Goal: Task Accomplishment & Management: Use online tool/utility

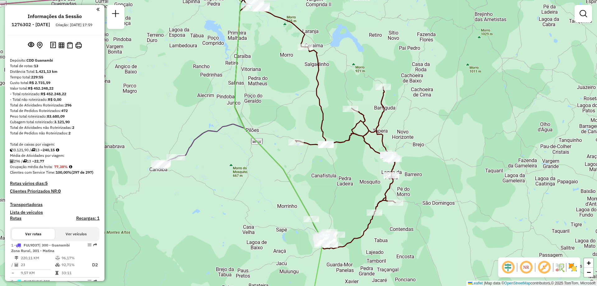
drag, startPoint x: 200, startPoint y: 120, endPoint x: 237, endPoint y: 100, distance: 42.2
click at [237, 100] on div "Janela de atendimento Grade de atendimento Capacidade Transportadoras Veículos …" at bounding box center [298, 143] width 597 height 286
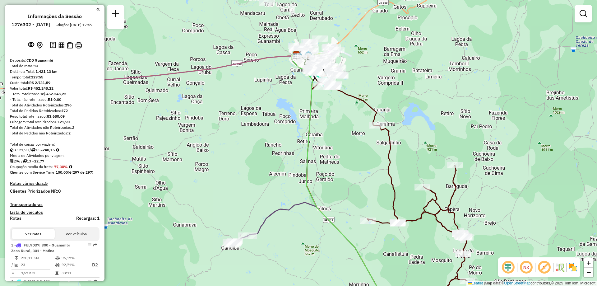
drag, startPoint x: 225, startPoint y: 93, endPoint x: 289, endPoint y: 201, distance: 124.9
click at [289, 201] on div "Janela de atendimento Grade de atendimento Capacidade Transportadoras Veículos …" at bounding box center [298, 143] width 597 height 286
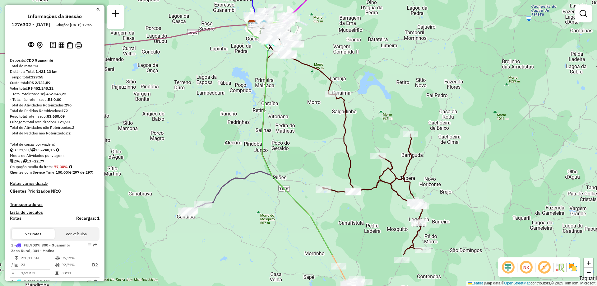
drag, startPoint x: 361, startPoint y: 174, endPoint x: 315, endPoint y: 115, distance: 74.9
click at [315, 115] on div "Janela de atendimento Grade de atendimento Capacidade Transportadoras Veículos …" at bounding box center [298, 143] width 597 height 286
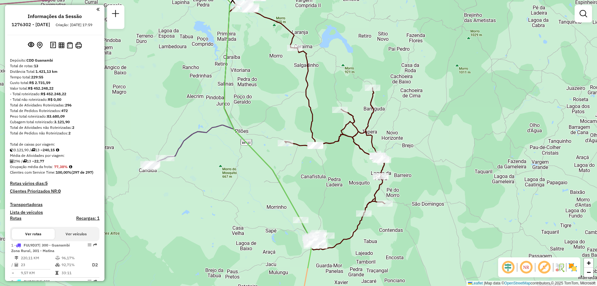
drag, startPoint x: 321, startPoint y: 134, endPoint x: 283, endPoint y: 88, distance: 59.9
click at [283, 88] on div "Janela de atendimento Grade de atendimento Capacidade Transportadoras Veículos …" at bounding box center [298, 143] width 597 height 286
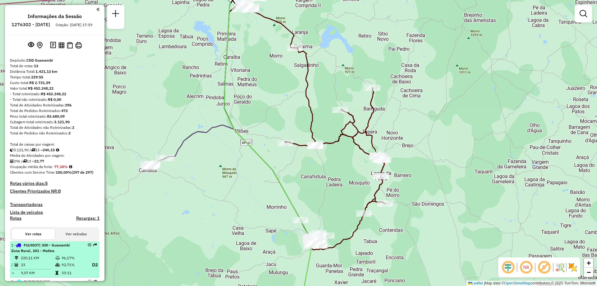
click at [40, 253] on span "| 300 - Guanambi Zona Rural, 301 - Matina" at bounding box center [40, 247] width 58 height 10
select select "**********"
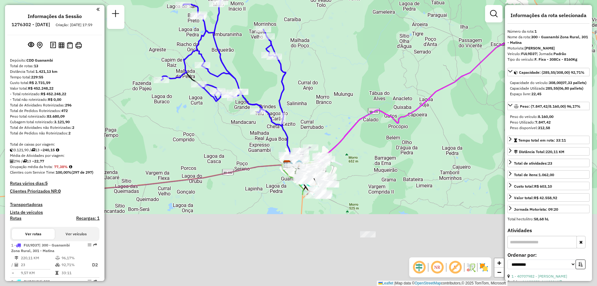
drag, startPoint x: 407, startPoint y: 167, endPoint x: 354, endPoint y: 76, distance: 105.3
click at [355, 77] on div "Janela de atendimento Grade de atendimento Capacidade Transportadoras Veículos …" at bounding box center [298, 143] width 597 height 286
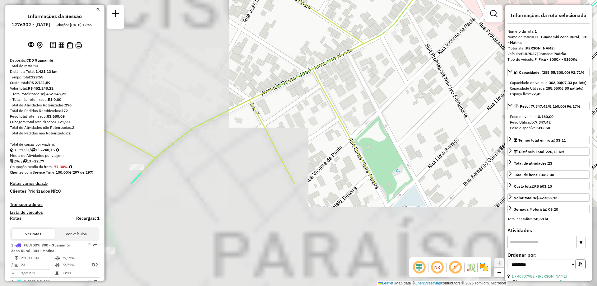
drag, startPoint x: 251, startPoint y: 195, endPoint x: 408, endPoint y: 59, distance: 207.9
click at [410, 54] on div "Janela de atendimento Grade de atendimento Capacidade Transportadoras Veículos …" at bounding box center [298, 143] width 597 height 286
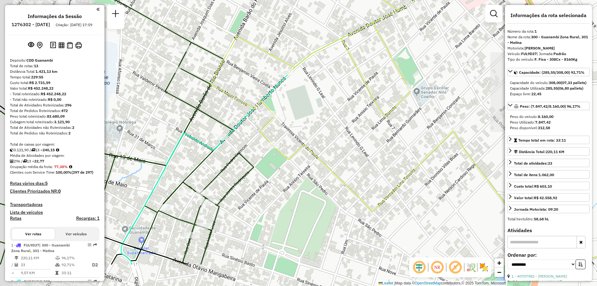
drag, startPoint x: 334, startPoint y: 171, endPoint x: 354, endPoint y: 96, distance: 77.4
click at [354, 96] on div "Janela de atendimento Grade de atendimento Capacidade Transportadoras Veículos …" at bounding box center [298, 143] width 597 height 286
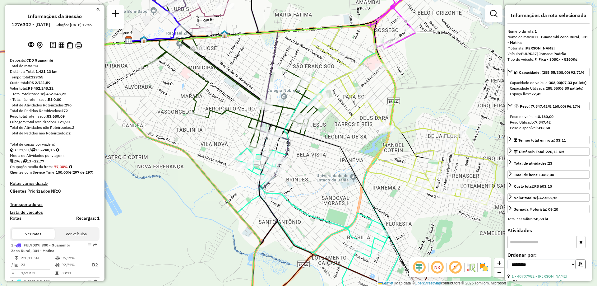
drag, startPoint x: 387, startPoint y: 151, endPoint x: 344, endPoint y: 169, distance: 46.4
click at [344, 169] on icon at bounding box center [402, 121] width 191 height 167
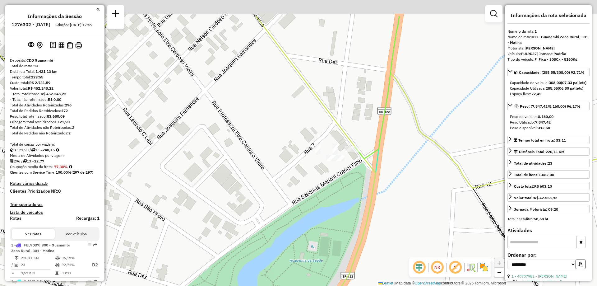
drag, startPoint x: 366, startPoint y: 119, endPoint x: 365, endPoint y: 165, distance: 45.4
click at [365, 165] on icon at bounding box center [307, 187] width 697 height 343
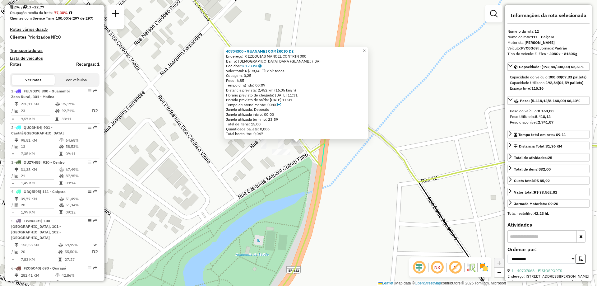
scroll to position [511, 0]
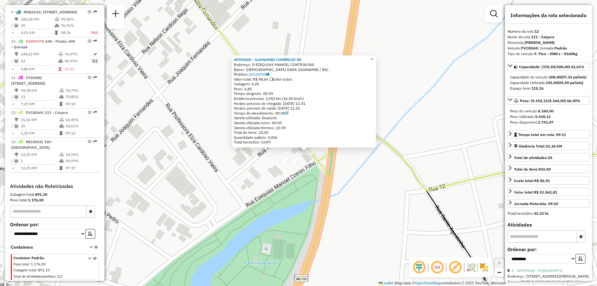
drag, startPoint x: 319, startPoint y: 155, endPoint x: 328, endPoint y: 165, distance: 13.7
click at [328, 165] on div "40704300 - GUANAMBI COMÉRCIO DE Endereço: R EZEQUIAS MANOEL CONTRIN 000 Bairro:…" at bounding box center [298, 143] width 597 height 286
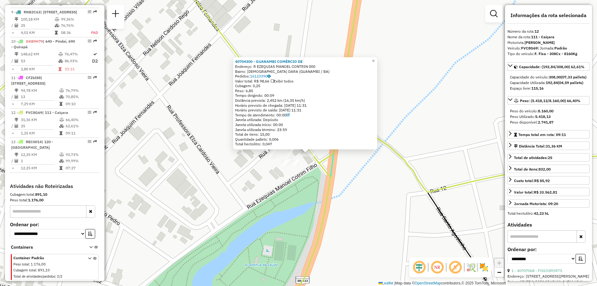
click at [327, 160] on icon at bounding box center [298, 142] width 716 height 343
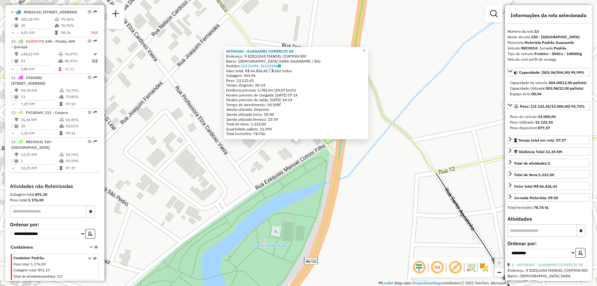
click at [267, 159] on div "40704300 - GUANAMBI COMÉRCIO DE Endereço: R EZEQUIAS MANOEL CONTRIN 000 Bairro:…" at bounding box center [298, 143] width 597 height 286
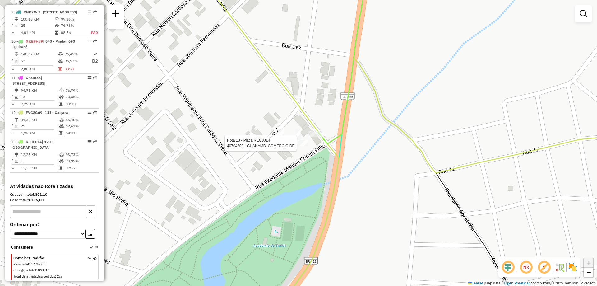
click at [293, 146] on div at bounding box center [298, 143] width 19 height 6
select select "**********"
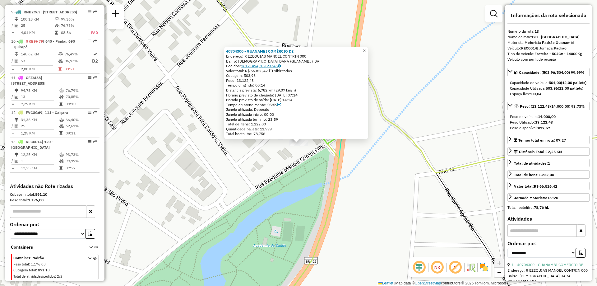
click at [275, 66] on link "16121494, 16123346" at bounding box center [261, 65] width 40 height 5
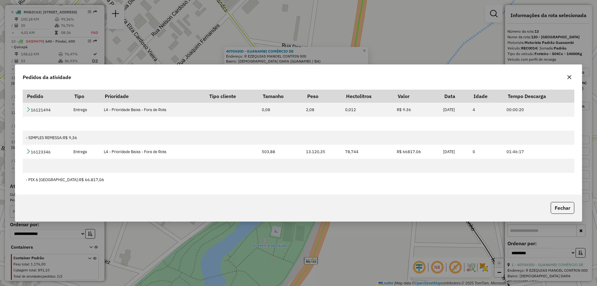
click at [474, 12] on div "Pedidos da atividade Pedido Tipo Prioridade Tipo cliente Tamanho Peso Hectolitr…" at bounding box center [298, 143] width 597 height 286
click at [323, 50] on div "Pedidos da atividade Pedido Tipo Prioridade Tipo cliente Tamanho Peso Hectolitr…" at bounding box center [298, 143] width 597 height 286
click at [572, 77] on button "button" at bounding box center [569, 77] width 10 height 10
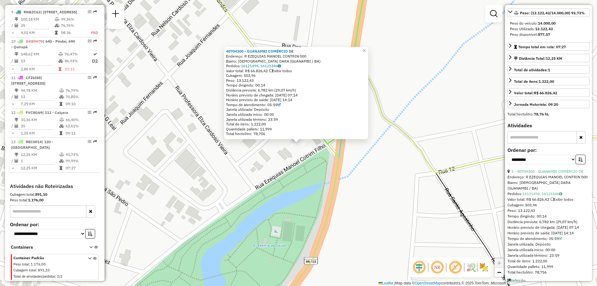
scroll to position [123, 0]
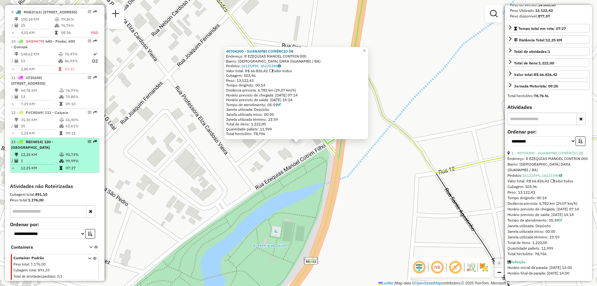
click at [31, 152] on td "12,25 KM" at bounding box center [40, 154] width 39 height 6
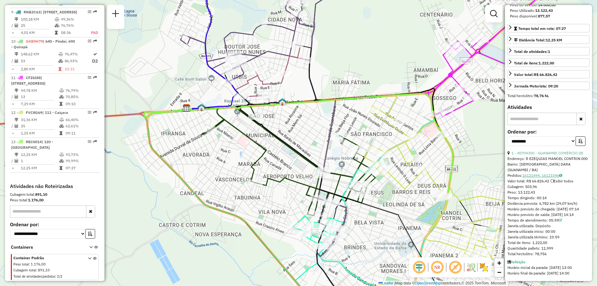
click at [535, 173] on link "16121494, 16123346" at bounding box center [542, 175] width 40 height 5
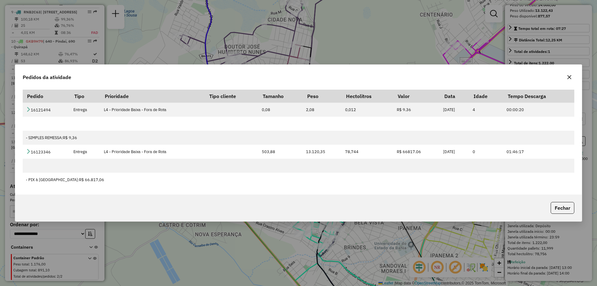
click at [570, 76] on icon "button" at bounding box center [569, 77] width 4 height 4
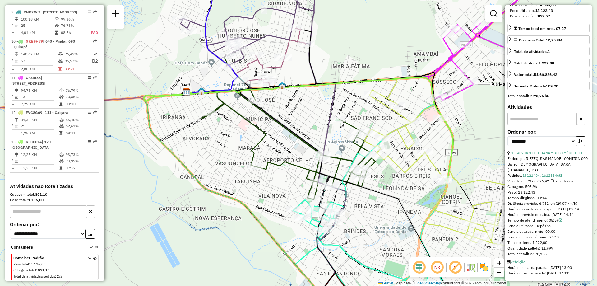
drag, startPoint x: 372, startPoint y: 241, endPoint x: 372, endPoint y: 224, distance: 16.2
click at [372, 224] on div "Janela de atendimento Grade de atendimento Capacidade Transportadoras Veículos …" at bounding box center [298, 143] width 597 height 286
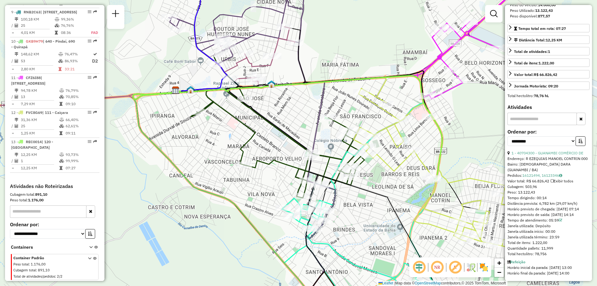
drag, startPoint x: 359, startPoint y: 89, endPoint x: 349, endPoint y: 87, distance: 11.0
click at [349, 87] on div "Janela de atendimento Grade de atendimento Capacidade Transportadoras Veículos …" at bounding box center [298, 143] width 597 height 286
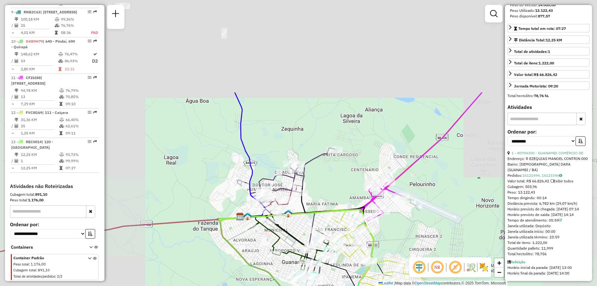
drag, startPoint x: 300, startPoint y: 55, endPoint x: 334, endPoint y: 202, distance: 151.0
click at [334, 202] on div "Janela de atendimento Grade de atendimento Capacidade Transportadoras Veículos …" at bounding box center [298, 143] width 597 height 286
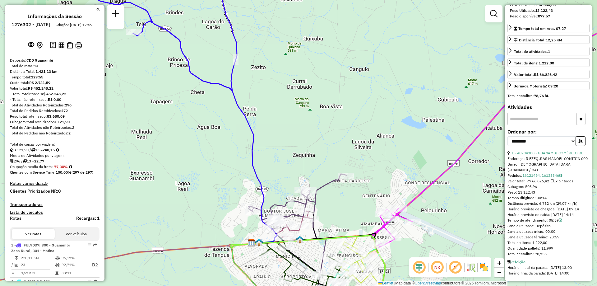
scroll to position [155, 0]
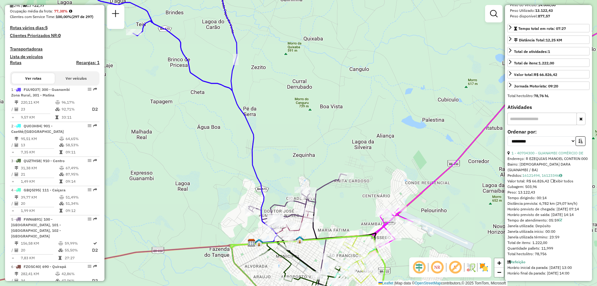
drag, startPoint x: 182, startPoint y: 44, endPoint x: 252, endPoint y: 140, distance: 119.5
click at [237, 91] on icon at bounding box center [94, 30] width 286 height 119
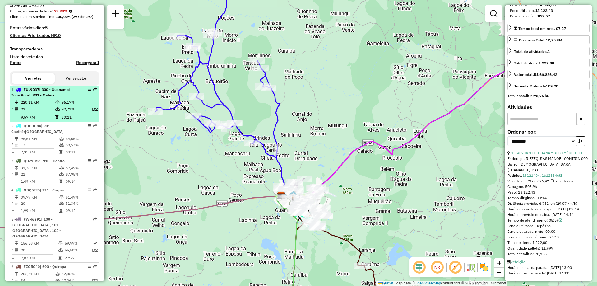
click at [21, 105] on td "220,11 KM" at bounding box center [38, 102] width 35 height 6
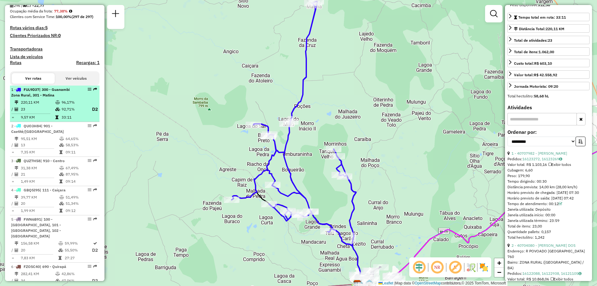
click at [30, 113] on td "23" at bounding box center [38, 109] width 35 height 8
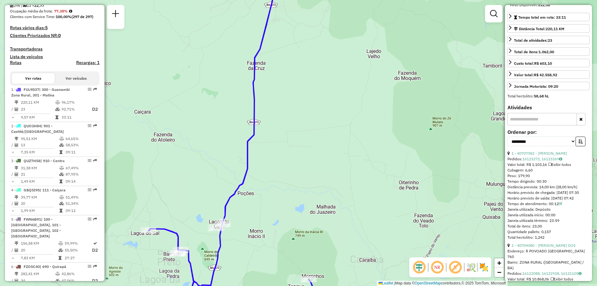
drag, startPoint x: 358, startPoint y: 18, endPoint x: 368, endPoint y: 165, distance: 146.8
click at [368, 164] on div "Janela de atendimento Grade de atendimento Capacidade Transportadoras Veículos …" at bounding box center [298, 143] width 597 height 286
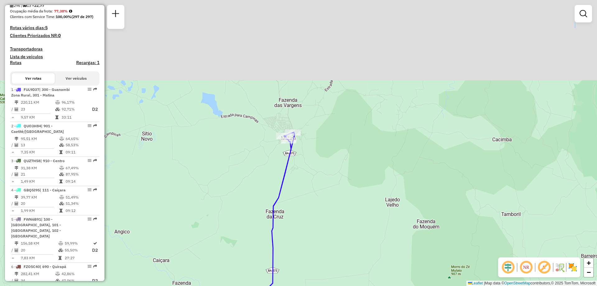
drag, startPoint x: 277, startPoint y: 40, endPoint x: 295, endPoint y: 197, distance: 158.3
click at [295, 197] on div "Janela de atendimento Grade de atendimento Capacidade Transportadoras Veículos …" at bounding box center [298, 143] width 597 height 286
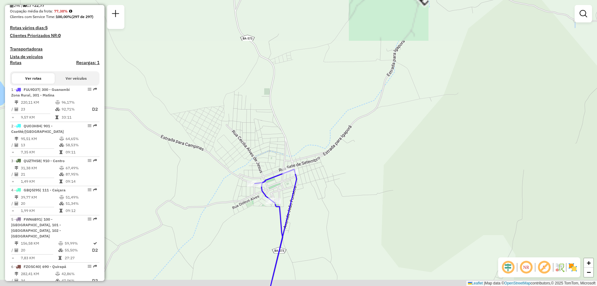
drag, startPoint x: 316, startPoint y: 196, endPoint x: 344, endPoint y: 152, distance: 51.4
click at [344, 152] on div "Janela de atendimento Grade de atendimento Capacidade Transportadoras Veículos …" at bounding box center [298, 143] width 597 height 286
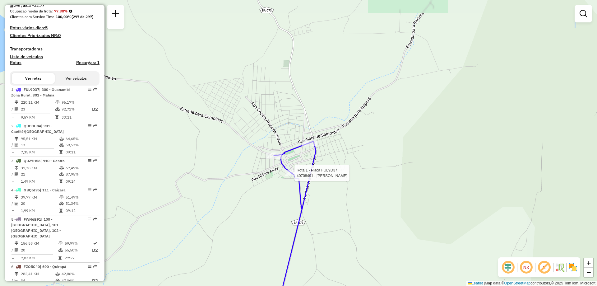
select select "**********"
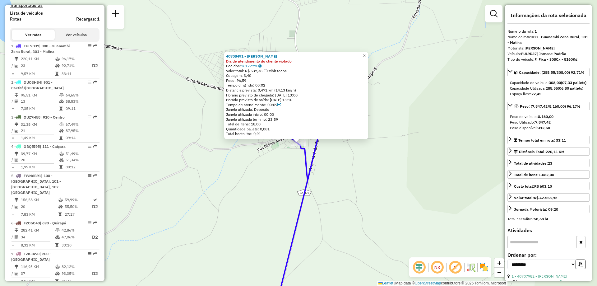
scroll to position [242, 0]
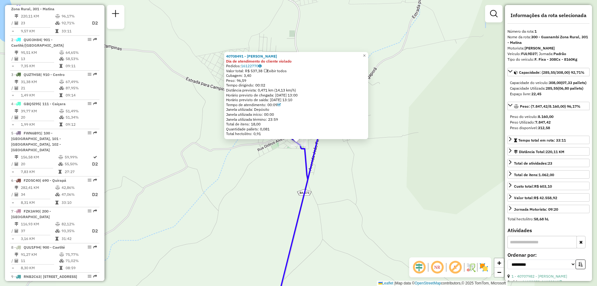
click at [254, 162] on div "40708491 - ELITOM LIMA DE MENEZES Dia de atendimento do cliente violado Pedidos…" at bounding box center [298, 143] width 597 height 286
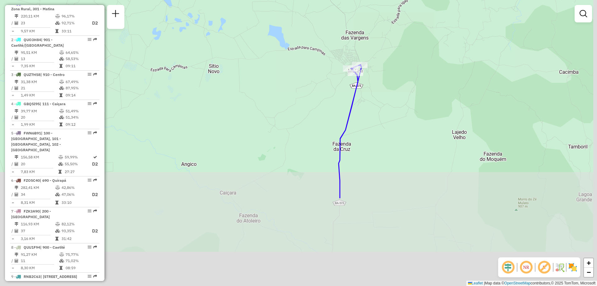
drag, startPoint x: 391, startPoint y: 241, endPoint x: 376, endPoint y: 65, distance: 176.6
click at [376, 65] on div "Janela de atendimento Grade de atendimento Capacidade Transportadoras Veículos …" at bounding box center [298, 143] width 597 height 286
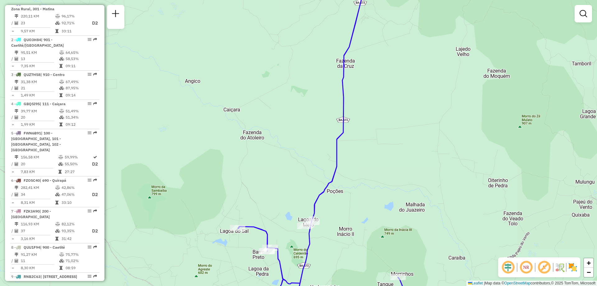
drag, startPoint x: 367, startPoint y: 165, endPoint x: 371, endPoint y: 142, distance: 22.8
click at [371, 142] on div "Janela de atendimento Grade de atendimento Capacidade Transportadoras Veículos …" at bounding box center [298, 143] width 597 height 286
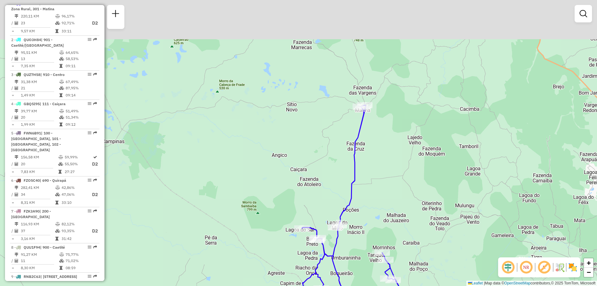
drag, startPoint x: 373, startPoint y: 121, endPoint x: 371, endPoint y: 165, distance: 44.2
click at [371, 165] on div "Janela de atendimento Grade de atendimento Capacidade Transportadoras Veículos …" at bounding box center [298, 143] width 597 height 286
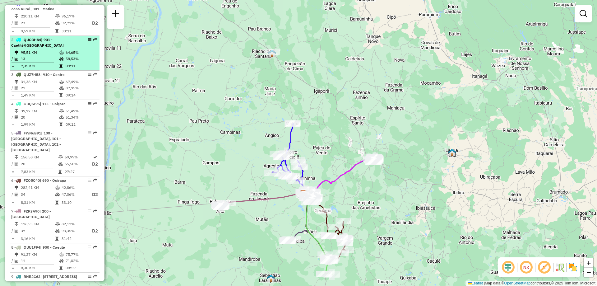
scroll to position [117, 0]
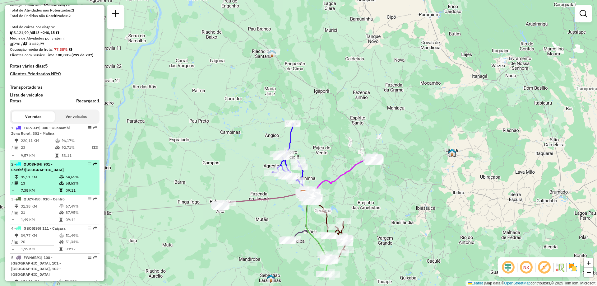
click at [38, 178] on li "2 - QUO3H84 | 901 - Caetité/Alto Buenos Aires 95,51 KM 64,65% / 13 58,53% = 7,3…" at bounding box center [55, 177] width 90 height 35
select select "**********"
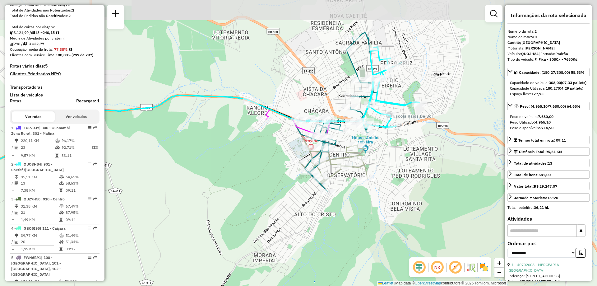
drag, startPoint x: 436, startPoint y: 81, endPoint x: 436, endPoint y: 107, distance: 26.1
click at [436, 107] on div "Janela de atendimento Grade de atendimento Capacidade Transportadoras Veículos …" at bounding box center [298, 143] width 597 height 286
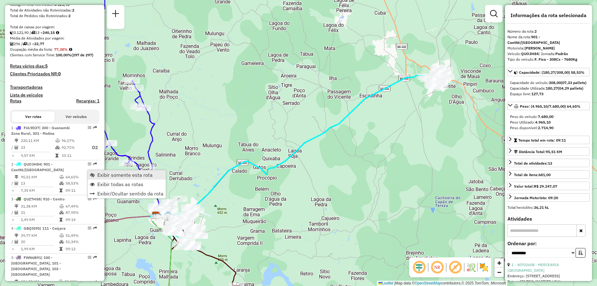
click at [115, 177] on span "Exibir somente esta rota" at bounding box center [124, 174] width 55 height 5
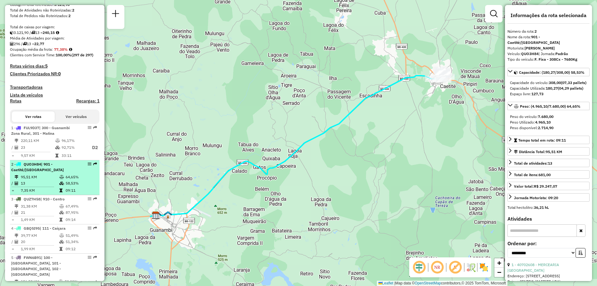
scroll to position [148, 0]
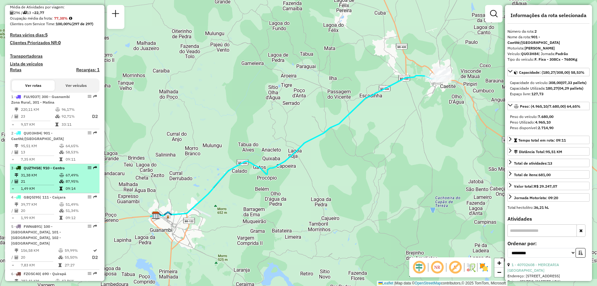
click at [28, 183] on td "21" at bounding box center [40, 181] width 39 height 6
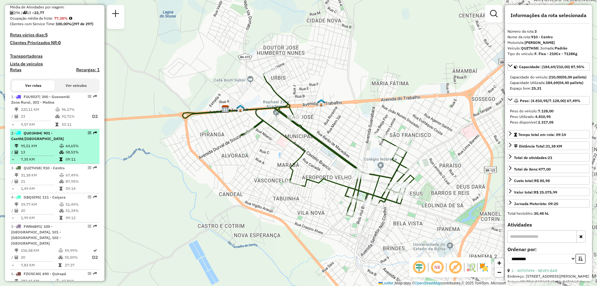
click at [41, 155] on td "13" at bounding box center [40, 152] width 39 height 6
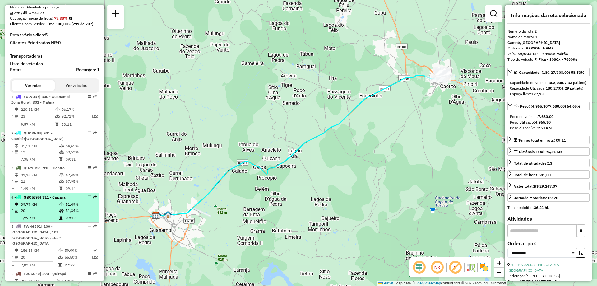
click at [44, 207] on td "39,77 KM" at bounding box center [40, 204] width 39 height 6
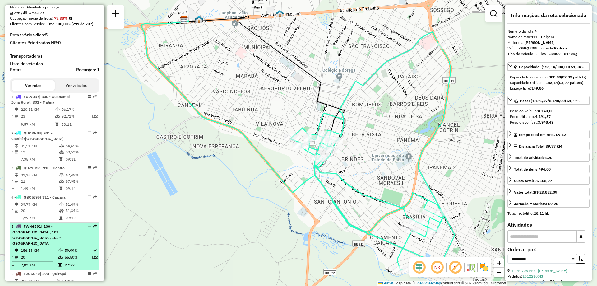
click at [39, 229] on span "FWN6B91" at bounding box center [32, 226] width 17 height 5
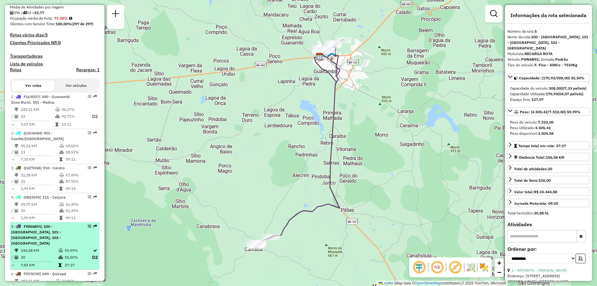
click at [53, 240] on div "5 - FWN6B91 | 100 - [GEOGRAPHIC_DATA], 101 - [GEOGRAPHIC_DATA], 102 - Vomitamel" at bounding box center [44, 235] width 66 height 22
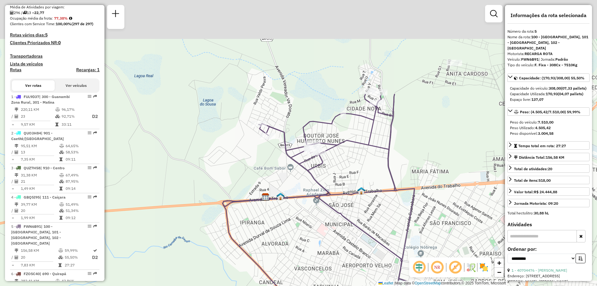
drag, startPoint x: 363, startPoint y: 53, endPoint x: 356, endPoint y: 179, distance: 126.4
click at [356, 178] on div "Janela de atendimento Grade de atendimento Capacidade Transportadoras Veículos …" at bounding box center [298, 143] width 597 height 286
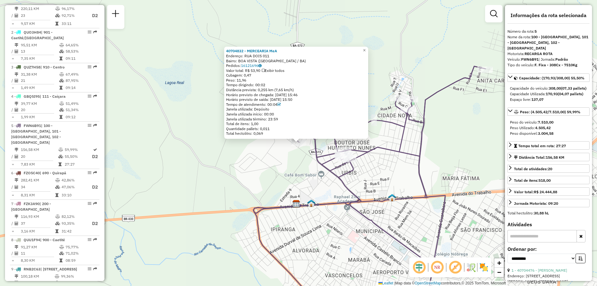
scroll to position [371, 0]
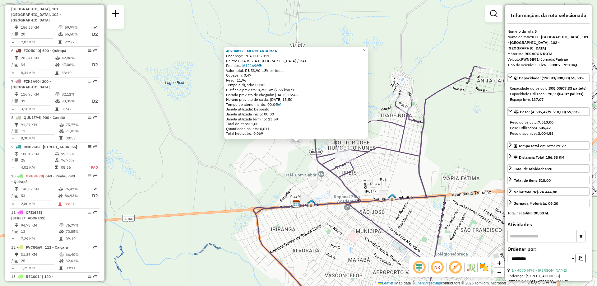
drag, startPoint x: 382, startPoint y: 172, endPoint x: 372, endPoint y: 160, distance: 15.9
click at [372, 160] on div "40704832 - MERCEARIA MeA Endereço: RUA DOIS 011 Bairro: BOA VISTA (GUANAMBI / B…" at bounding box center [298, 143] width 597 height 286
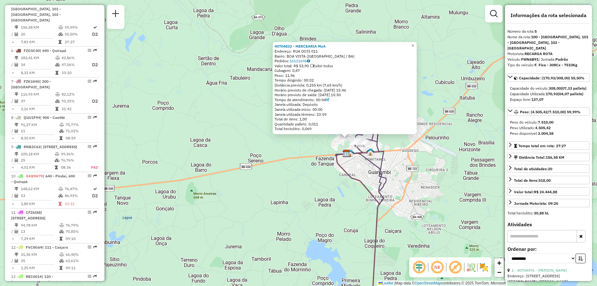
drag, startPoint x: 382, startPoint y: 197, endPoint x: 378, endPoint y: 183, distance: 14.8
click at [378, 183] on icon at bounding box center [364, 209] width 58 height 181
click at [339, 215] on div "40704832 - MERCEARIA MeA Endereço: RUA DOIS 011 Bairro: BOA VISTA (GUANAMBI / B…" at bounding box center [298, 143] width 597 height 286
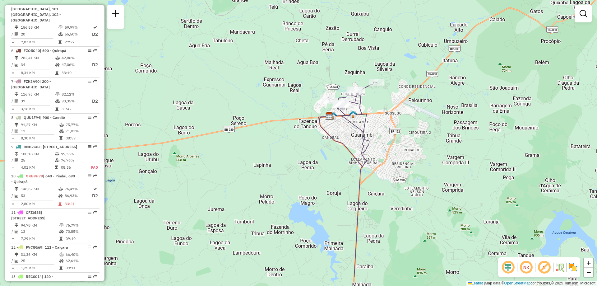
drag, startPoint x: 339, startPoint y: 215, endPoint x: 321, endPoint y: 178, distance: 41.2
click at [321, 178] on div "Janela de atendimento Grade de atendimento Capacidade Transportadoras Veículos …" at bounding box center [298, 143] width 597 height 286
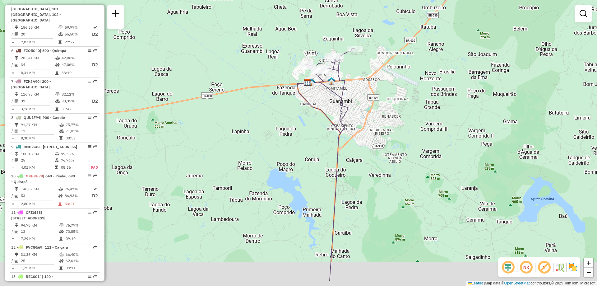
drag, startPoint x: 397, startPoint y: 196, endPoint x: 374, endPoint y: 160, distance: 42.7
click at [374, 160] on div "Janela de atendimento Grade de atendimento Capacidade Transportadoras Veículos …" at bounding box center [298, 143] width 597 height 286
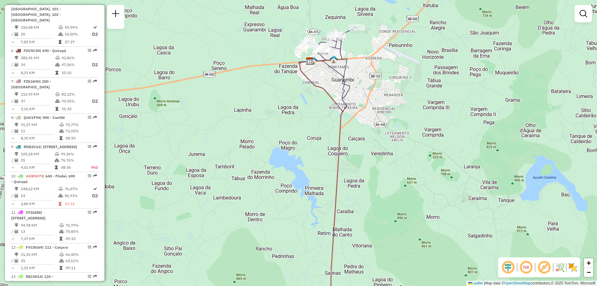
drag, startPoint x: 359, startPoint y: 230, endPoint x: 357, endPoint y: 183, distance: 47.0
click at [357, 183] on div "Janela de atendimento Grade de atendimento Capacidade Transportadoras Veículos …" at bounding box center [298, 143] width 597 height 286
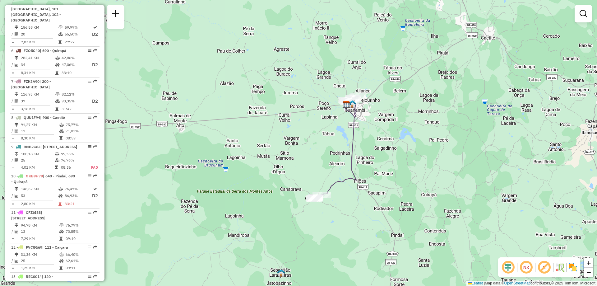
drag, startPoint x: 378, startPoint y: 238, endPoint x: 379, endPoint y: 201, distance: 36.4
click at [379, 201] on div "Janela de atendimento Grade de atendimento Capacidade Transportadoras Veículos …" at bounding box center [298, 143] width 597 height 286
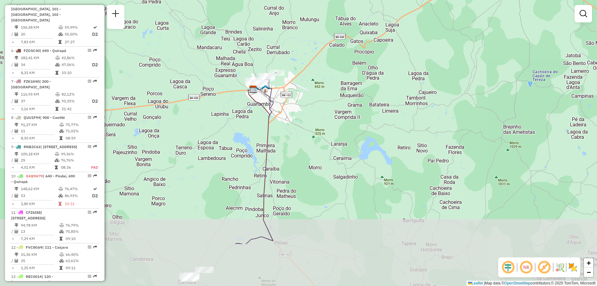
drag, startPoint x: 216, startPoint y: 223, endPoint x: 232, endPoint y: 92, distance: 132.2
click at [232, 92] on div "Janela de atendimento Grade de atendimento Capacidade Transportadoras Veículos …" at bounding box center [298, 143] width 597 height 286
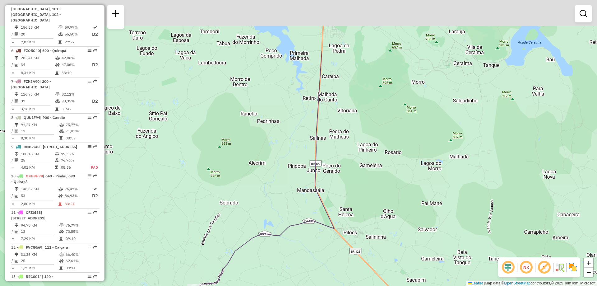
drag, startPoint x: 263, startPoint y: 119, endPoint x: 252, endPoint y: 162, distance: 44.4
click at [252, 162] on div "Janela de atendimento Grade de atendimento Capacidade Transportadoras Veículos …" at bounding box center [298, 143] width 597 height 286
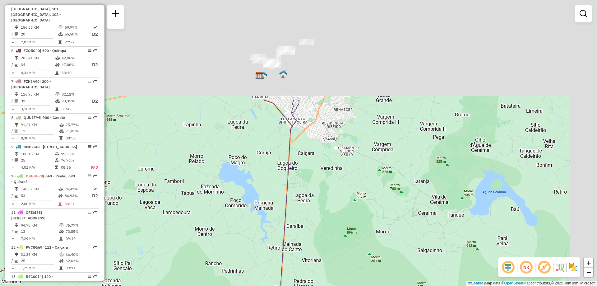
drag, startPoint x: 301, startPoint y: 56, endPoint x: 272, endPoint y: 188, distance: 134.6
click at [272, 187] on div "Janela de atendimento Grade de atendimento Capacidade Transportadoras Veículos …" at bounding box center [298, 143] width 597 height 286
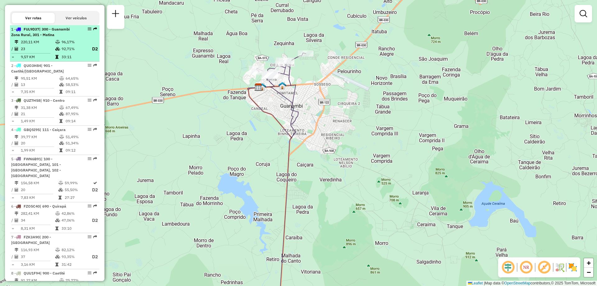
scroll to position [247, 0]
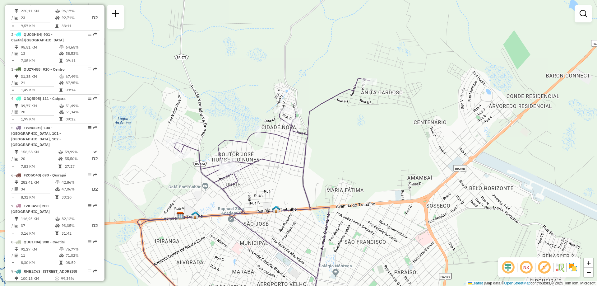
drag, startPoint x: 288, startPoint y: 26, endPoint x: 305, endPoint y: 68, distance: 45.2
click at [305, 68] on div "Janela de atendimento Grade de atendimento Capacidade Transportadoras Veículos …" at bounding box center [298, 143] width 597 height 286
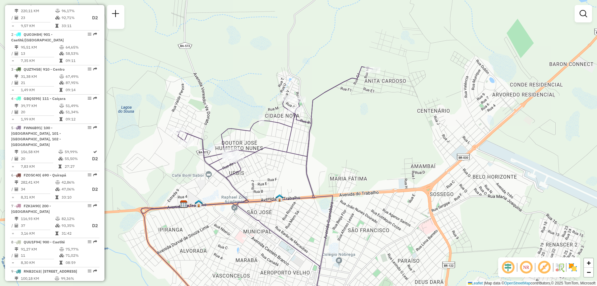
drag, startPoint x: 485, startPoint y: 223, endPoint x: 492, endPoint y: 202, distance: 22.6
click at [492, 202] on div "Janela de atendimento Grade de atendimento Capacidade Transportadoras Veículos …" at bounding box center [298, 143] width 597 height 286
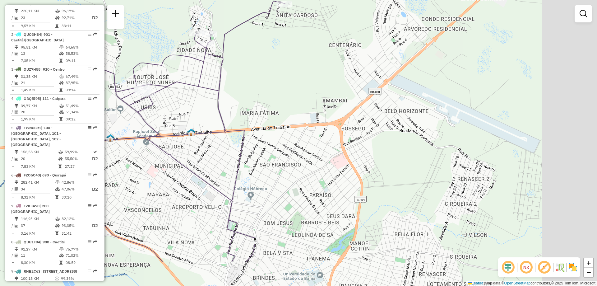
drag, startPoint x: 500, startPoint y: 226, endPoint x: 401, endPoint y: 170, distance: 113.6
click at [401, 171] on div "Janela de atendimento Grade de atendimento Capacidade Transportadoras Veículos …" at bounding box center [298, 143] width 597 height 286
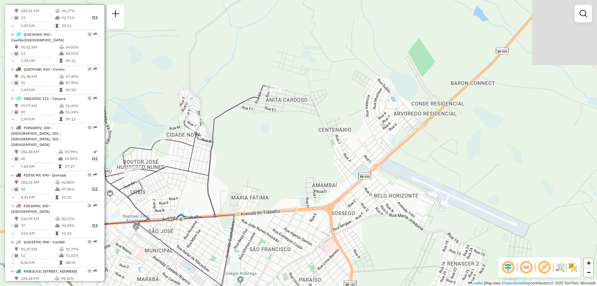
drag, startPoint x: 443, startPoint y: 133, endPoint x: 438, endPoint y: 212, distance: 79.5
click at [438, 212] on div "Janela de atendimento Grade de atendimento Capacidade Transportadoras Veículos …" at bounding box center [298, 143] width 597 height 286
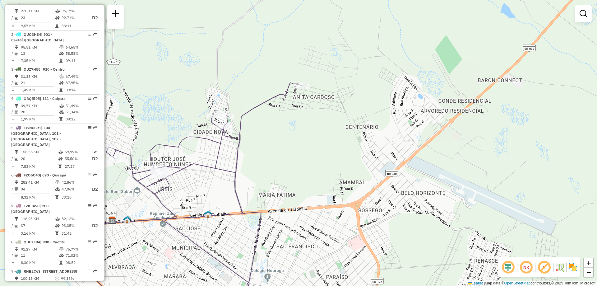
drag, startPoint x: 296, startPoint y: 173, endPoint x: 321, endPoint y: 172, distance: 25.2
click at [321, 172] on div "Janela de atendimento Grade de atendimento Capacidade Transportadoras Veículos …" at bounding box center [298, 143] width 597 height 286
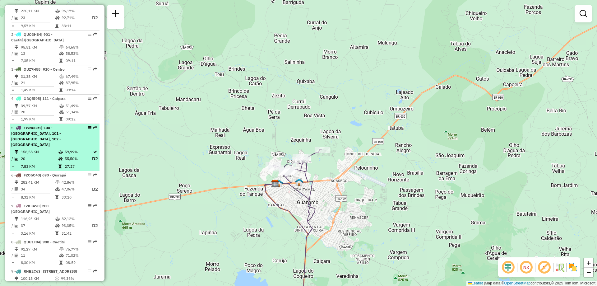
click at [61, 147] on li "5 - FWN6B91 | 100 - Novo Horizonte, 101 - Por do Sol, 102 - Vomitamel 156,58 KM…" at bounding box center [55, 148] width 90 height 48
select select "**********"
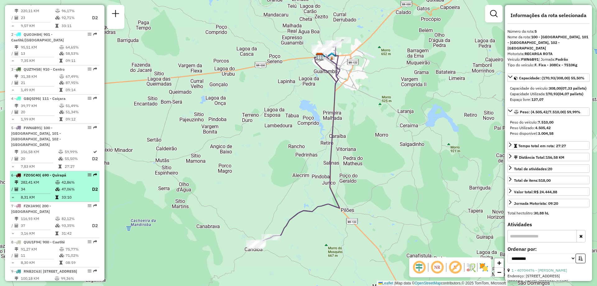
click at [52, 174] on span "| 690 - Quirapá" at bounding box center [53, 175] width 26 height 5
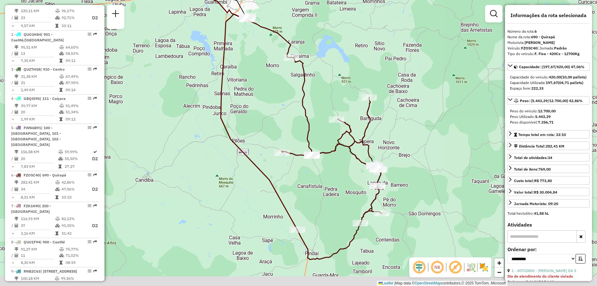
drag, startPoint x: 302, startPoint y: 203, endPoint x: 293, endPoint y: 175, distance: 29.6
click at [293, 175] on div "Janela de atendimento Grade de atendimento Capacidade Transportadoras Veículos …" at bounding box center [298, 143] width 597 height 286
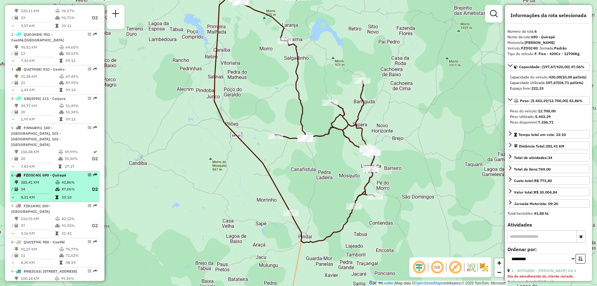
click at [33, 183] on td "282,41 KM" at bounding box center [38, 182] width 35 height 6
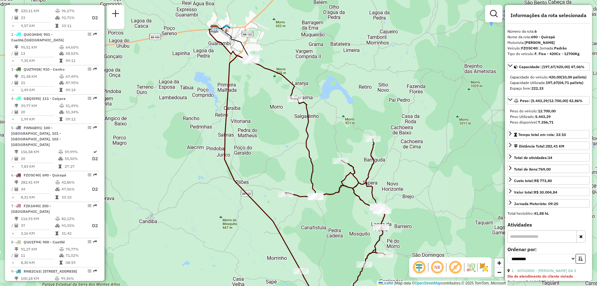
drag, startPoint x: 338, startPoint y: 61, endPoint x: 337, endPoint y: 90, distance: 28.9
click at [337, 90] on div "Janela de atendimento Grade de atendimento Capacidade Transportadoras Veículos …" at bounding box center [298, 143] width 597 height 286
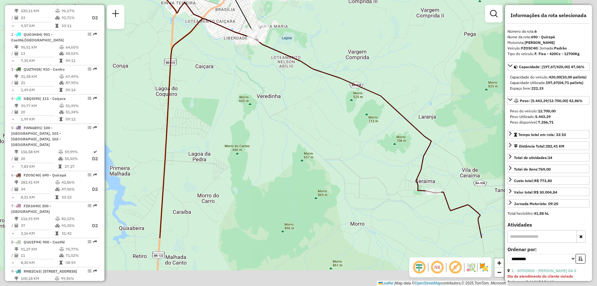
drag, startPoint x: 440, startPoint y: 154, endPoint x: 346, endPoint y: 77, distance: 121.5
click at [346, 77] on icon at bounding box center [261, 52] width 344 height 281
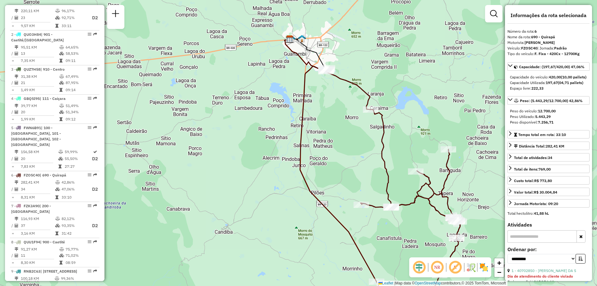
drag, startPoint x: 403, startPoint y: 143, endPoint x: 401, endPoint y: 140, distance: 3.5
click at [401, 140] on div "Janela de atendimento Grade de atendimento Capacidade Transportadoras Veículos …" at bounding box center [298, 143] width 597 height 286
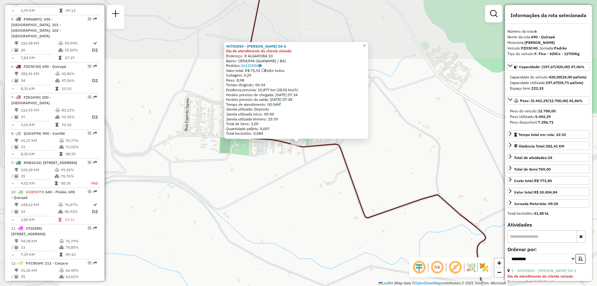
scroll to position [413, 0]
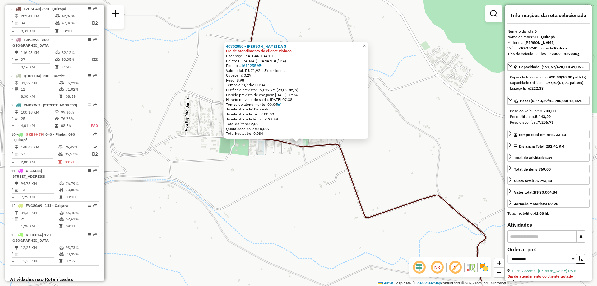
click at [402, 158] on div "40702850 - MARIA ROSA CRUZ DA S Dia de atendimento do cliente violado Endereço:…" at bounding box center [298, 143] width 597 height 286
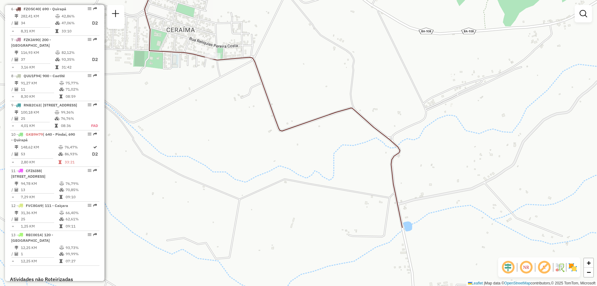
drag, startPoint x: 406, startPoint y: 120, endPoint x: 371, endPoint y: 91, distance: 45.2
click at [371, 91] on div "Janela de atendimento Grade de atendimento Capacidade Transportadoras Veículos …" at bounding box center [298, 143] width 597 height 286
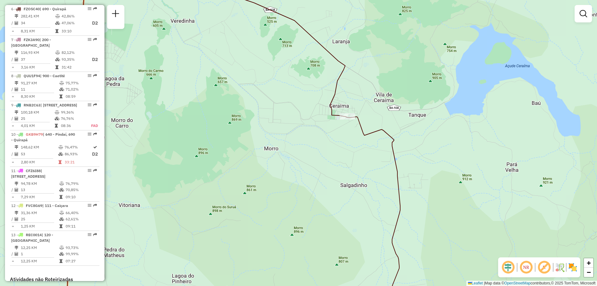
drag, startPoint x: 405, startPoint y: 219, endPoint x: 434, endPoint y: 177, distance: 51.5
click at [434, 177] on div "Janela de atendimento Grade de atendimento Capacidade Transportadoras Veículos …" at bounding box center [298, 143] width 597 height 286
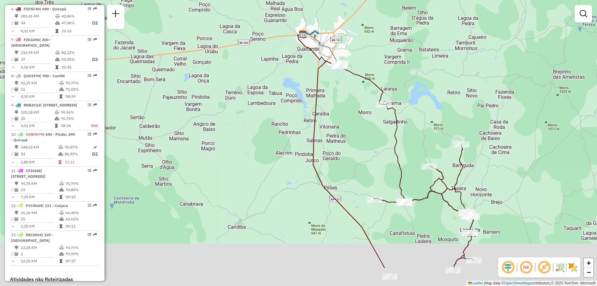
drag, startPoint x: 478, startPoint y: 216, endPoint x: 435, endPoint y: 160, distance: 70.0
click at [435, 160] on icon at bounding box center [393, 164] width 161 height 206
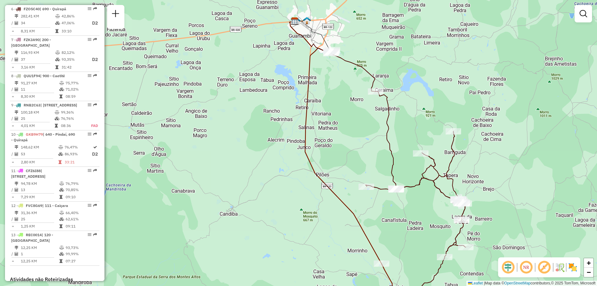
drag, startPoint x: 401, startPoint y: 117, endPoint x: 400, endPoint y: 110, distance: 7.2
click at [400, 110] on div "Janela de atendimento Grade de atendimento Capacidade Transportadoras Veículos …" at bounding box center [298, 143] width 597 height 286
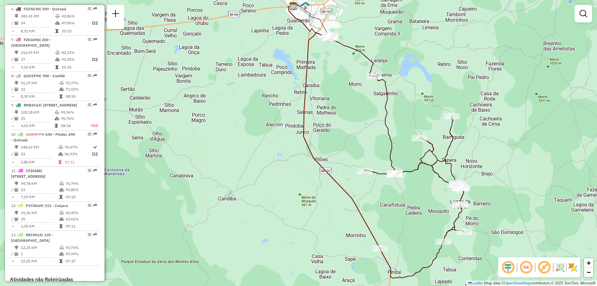
drag, startPoint x: 400, startPoint y: 120, endPoint x: 393, endPoint y: 104, distance: 18.1
click at [393, 104] on div "Janela de atendimento Grade de atendimento Capacidade Transportadoras Veículos …" at bounding box center [298, 143] width 597 height 286
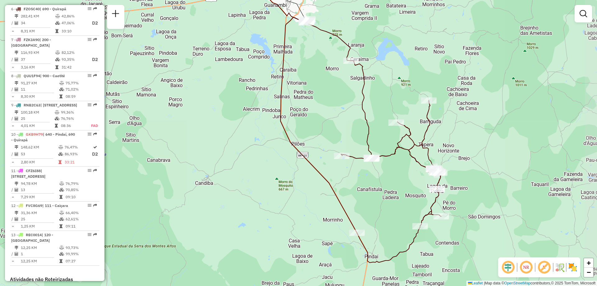
drag, startPoint x: 507, startPoint y: 164, endPoint x: 504, endPoint y: 163, distance: 3.6
click at [504, 163] on div "Janela de atendimento Grade de atendimento Capacidade Transportadoras Veículos …" at bounding box center [298, 143] width 597 height 286
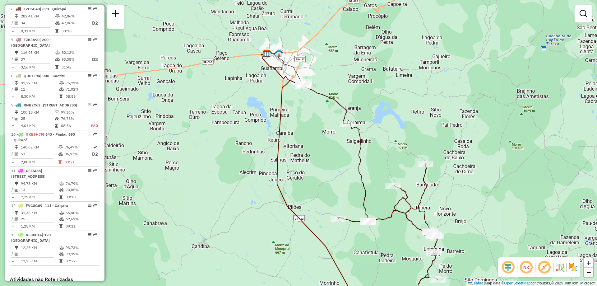
drag, startPoint x: 324, startPoint y: 78, endPoint x: 316, endPoint y: 131, distance: 53.7
click at [316, 131] on div "Janela de atendimento Grade de atendimento Capacidade Transportadoras Veículos …" at bounding box center [298, 143] width 597 height 286
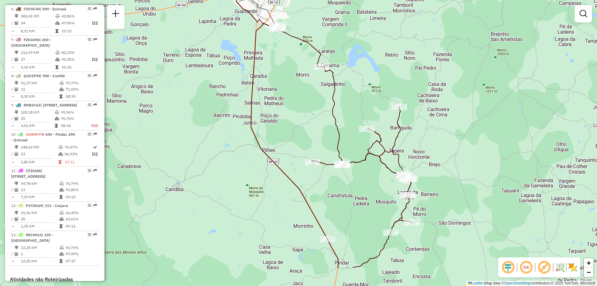
drag, startPoint x: 429, startPoint y: 159, endPoint x: 400, endPoint y: 95, distance: 69.9
click at [400, 95] on div "Rota 6 - Placa FZO5C40 40707537 - BAR DOS BOYS Janela de atendimento Grade de a…" at bounding box center [298, 143] width 597 height 286
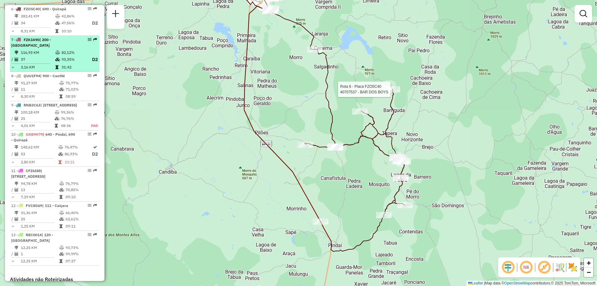
click at [52, 48] on li "7 - FZK3A90 | 200 - Palmas de Monte Alto 116,93 KM 82,12% / 37 93,35% D2 = 3,16…" at bounding box center [55, 54] width 90 height 36
select select "**********"
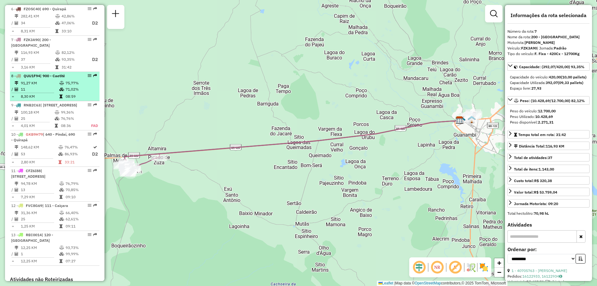
click at [51, 87] on td "11" at bounding box center [40, 89] width 39 height 6
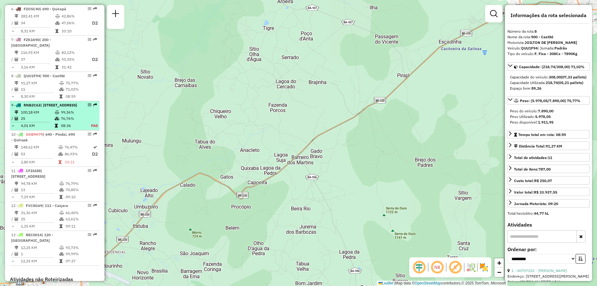
click at [54, 115] on td at bounding box center [57, 112] width 6 height 6
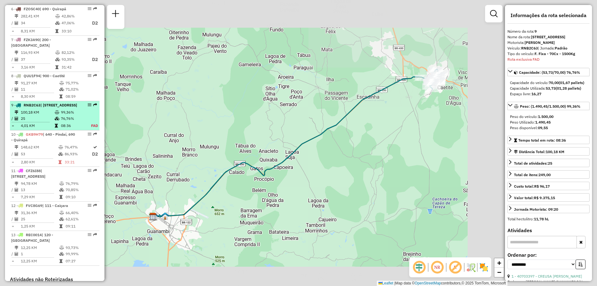
scroll to position [509, 0]
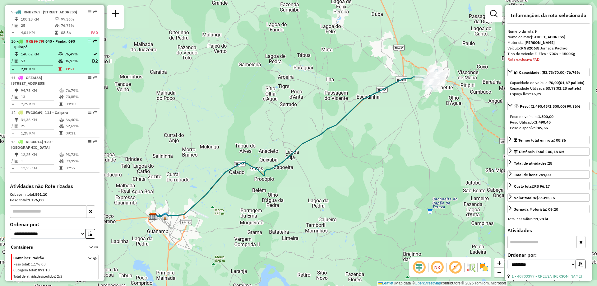
click at [58, 63] on icon at bounding box center [60, 61] width 5 height 4
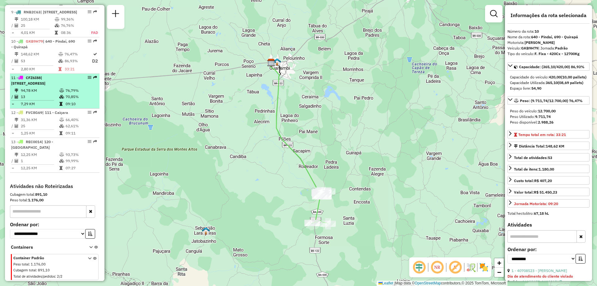
click at [56, 90] on td "94,78 KM" at bounding box center [40, 90] width 39 height 6
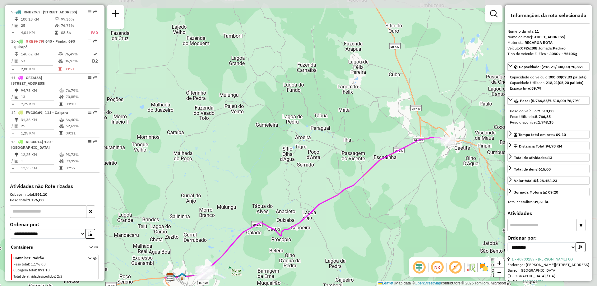
drag, startPoint x: 409, startPoint y: 227, endPoint x: 362, endPoint y: 243, distance: 48.9
click at [362, 243] on div "Janela de atendimento Grade de atendimento Capacidade Transportadoras Veículos …" at bounding box center [298, 143] width 597 height 286
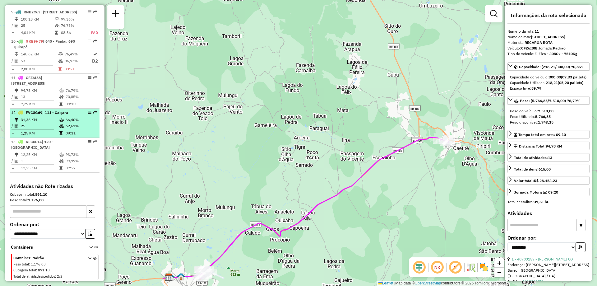
click at [66, 121] on td "66,40%" at bounding box center [80, 120] width 31 height 6
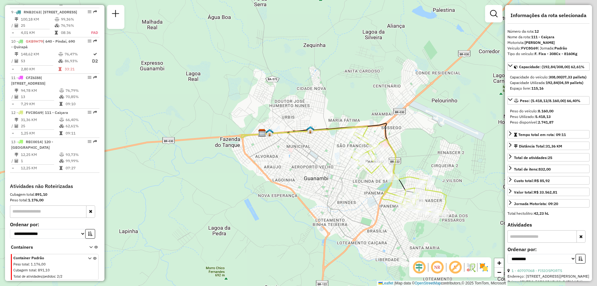
drag, startPoint x: 382, startPoint y: 204, endPoint x: 324, endPoint y: 198, distance: 58.1
click at [324, 198] on div "Janela de atendimento Grade de atendimento Capacidade Transportadoras Veículos …" at bounding box center [298, 143] width 597 height 286
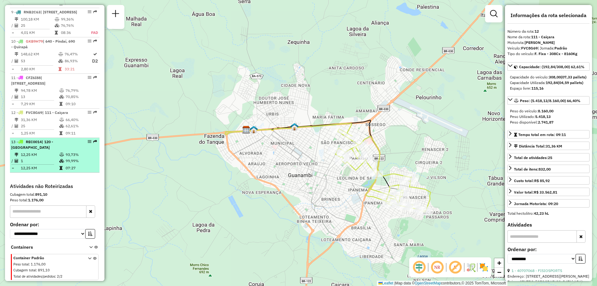
click at [34, 160] on td "1" at bounding box center [40, 161] width 39 height 6
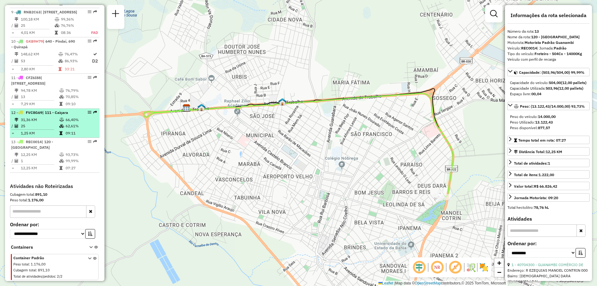
click at [40, 126] on td "25" at bounding box center [40, 126] width 39 height 6
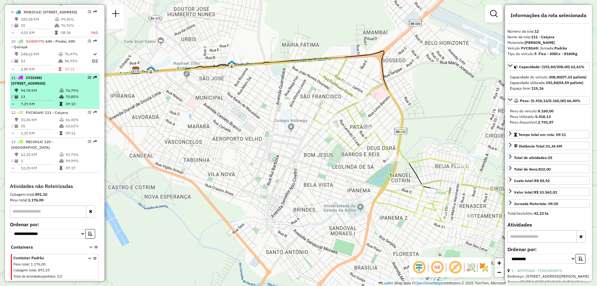
click at [53, 92] on td "94,78 KM" at bounding box center [40, 90] width 39 height 6
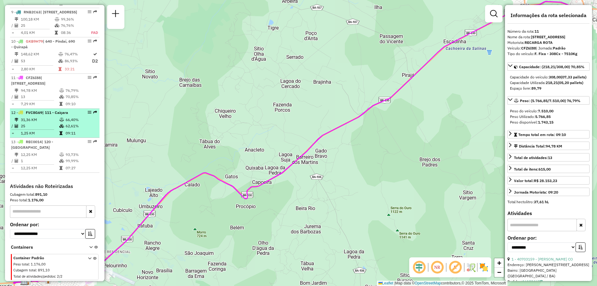
scroll to position [447, 0]
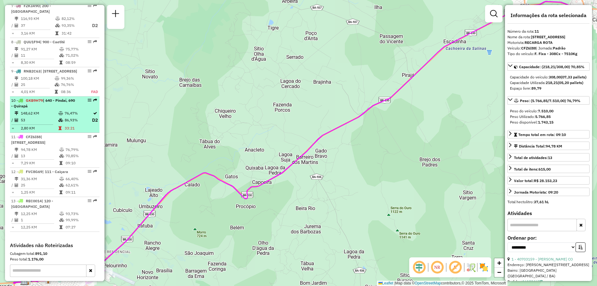
click at [45, 116] on td "148,62 KM" at bounding box center [40, 113] width 38 height 6
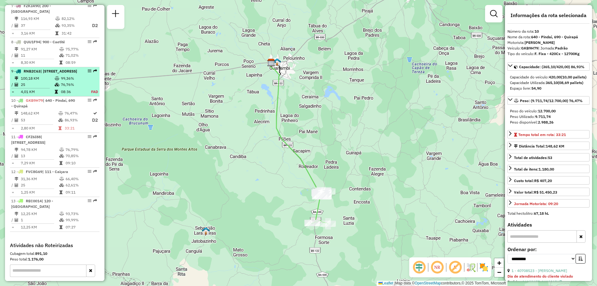
click at [47, 81] on td "100,18 KM" at bounding box center [38, 78] width 34 height 6
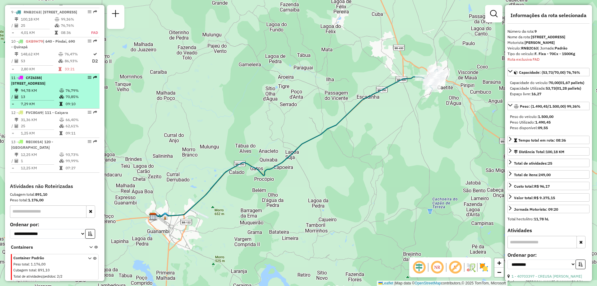
scroll to position [416, 0]
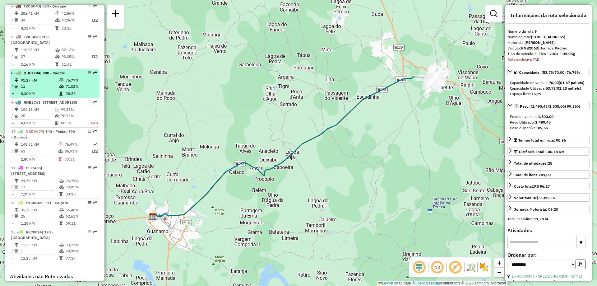
click at [53, 88] on td "11" at bounding box center [40, 86] width 39 height 6
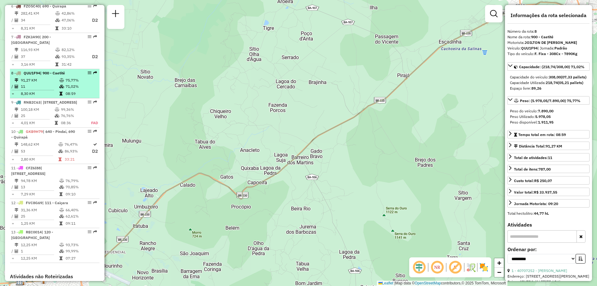
scroll to position [353, 0]
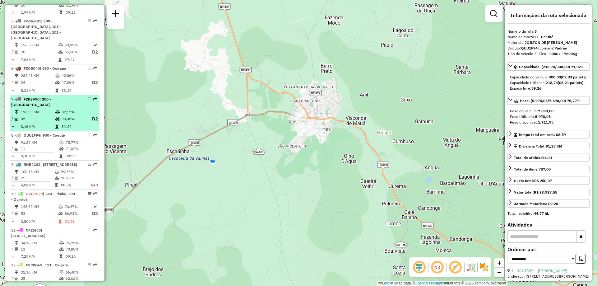
click at [63, 112] on td "82,12%" at bounding box center [73, 112] width 25 height 6
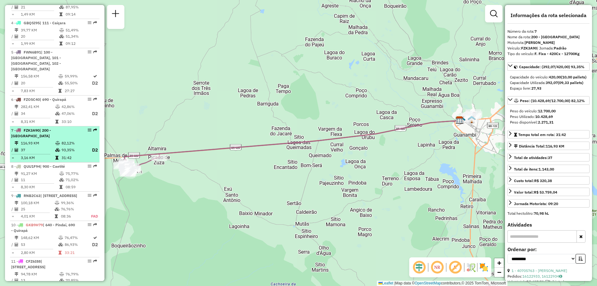
scroll to position [291, 0]
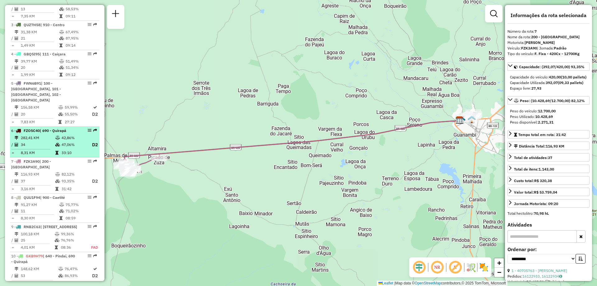
click at [55, 140] on td at bounding box center [58, 138] width 6 height 6
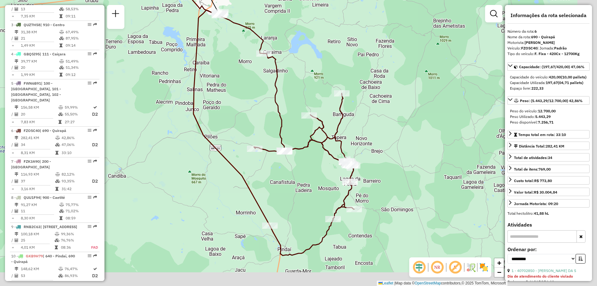
drag, startPoint x: 406, startPoint y: 91, endPoint x: 371, endPoint y: 65, distance: 43.3
click at [371, 65] on div "Janela de atendimento Grade de atendimento Capacidade Transportadoras Veículos …" at bounding box center [298, 143] width 597 height 286
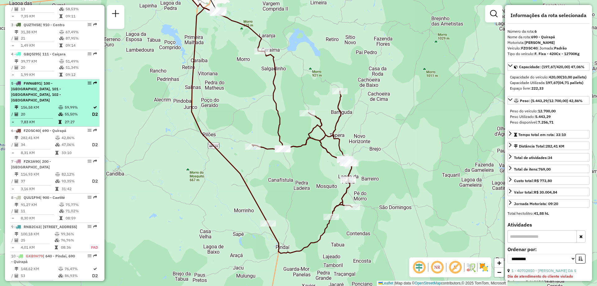
click at [59, 105] on icon at bounding box center [60, 107] width 5 height 4
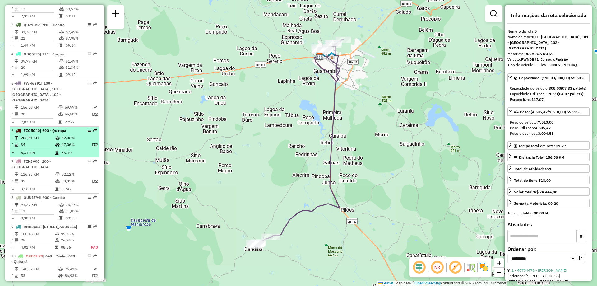
click at [61, 145] on td "47,06%" at bounding box center [73, 145] width 25 height 8
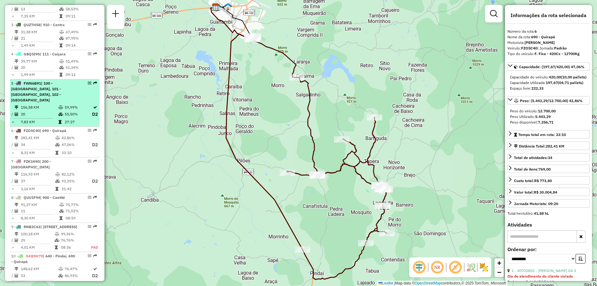
click at [62, 108] on td at bounding box center [61, 107] width 6 height 6
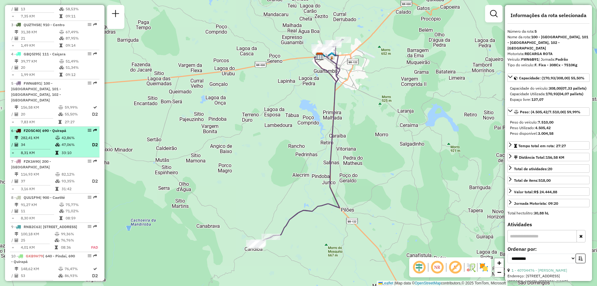
click at [55, 140] on td at bounding box center [58, 138] width 6 height 6
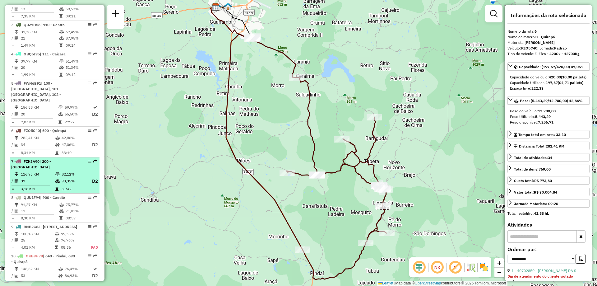
click at [54, 166] on div "7 - FZK3A90 | 200 - Palmas de Monte Alto" at bounding box center [44, 164] width 66 height 11
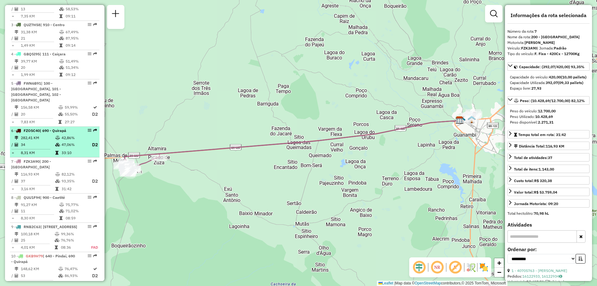
click at [58, 132] on span "| 690 - Quirapá" at bounding box center [53, 130] width 26 height 5
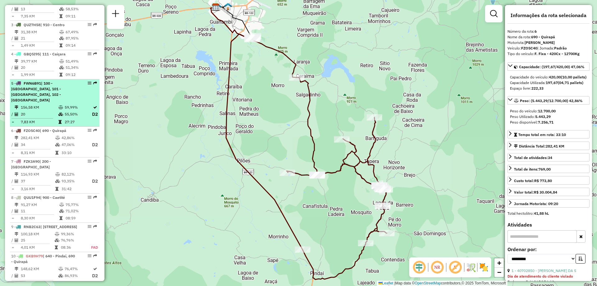
click at [65, 99] on div "5 - FWN6B91 | 100 - [GEOGRAPHIC_DATA], 101 - [GEOGRAPHIC_DATA], 102 - Vomitamel" at bounding box center [44, 92] width 66 height 22
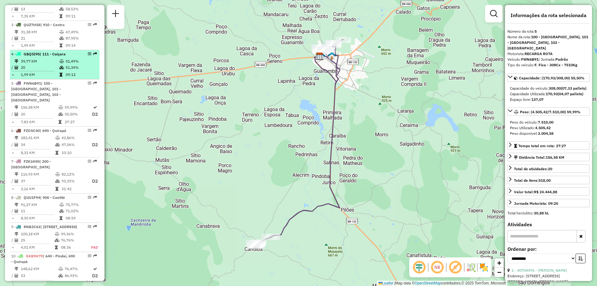
click at [63, 64] on td at bounding box center [62, 61] width 6 height 6
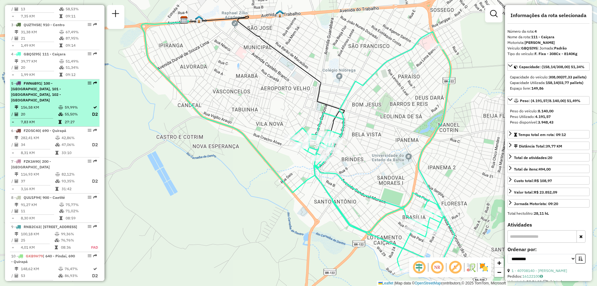
click at [51, 116] on td "20" at bounding box center [40, 114] width 38 height 8
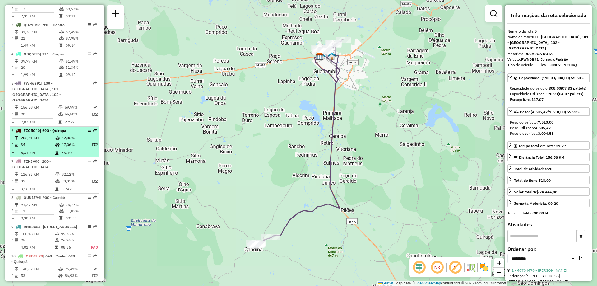
click at [52, 144] on td "34" at bounding box center [38, 145] width 35 height 8
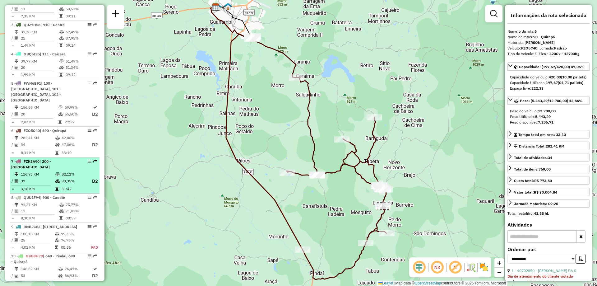
click at [53, 173] on td "116,93 KM" at bounding box center [38, 174] width 35 height 6
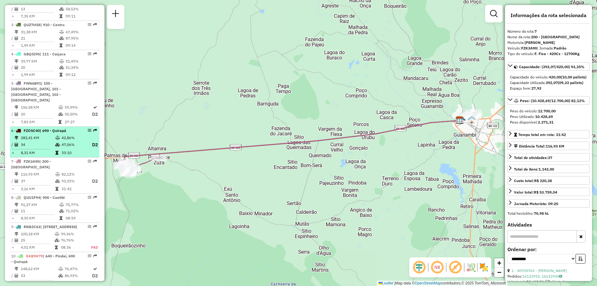
click at [64, 141] on td "47,06%" at bounding box center [73, 145] width 25 height 8
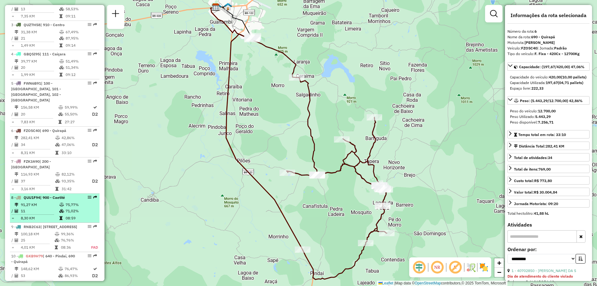
click at [53, 218] on td "8,30 KM" at bounding box center [40, 218] width 39 height 6
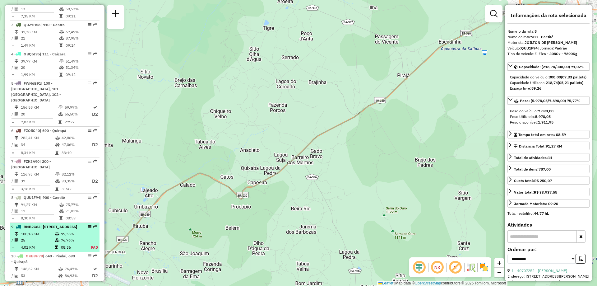
click at [57, 236] on li "9 - RNB2C63 | 900 - Caetité, 901 - Caetité/Alto Buenos Aires 100,18 KM 99,36% /…" at bounding box center [55, 237] width 90 height 29
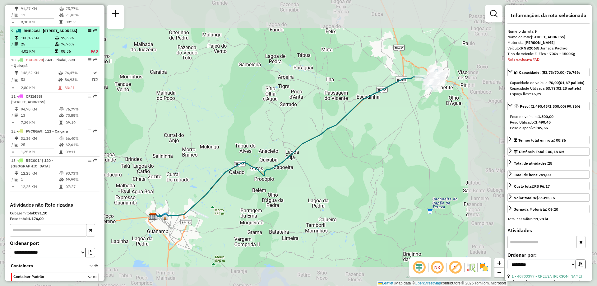
scroll to position [509, 0]
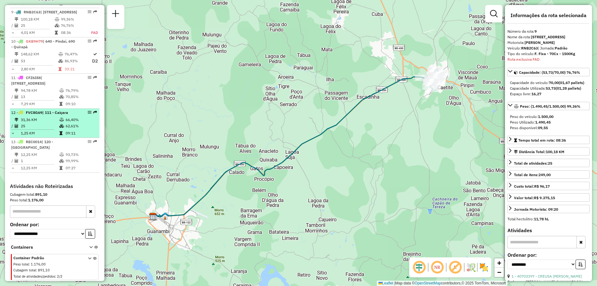
click at [72, 132] on td "09:11" at bounding box center [80, 133] width 31 height 6
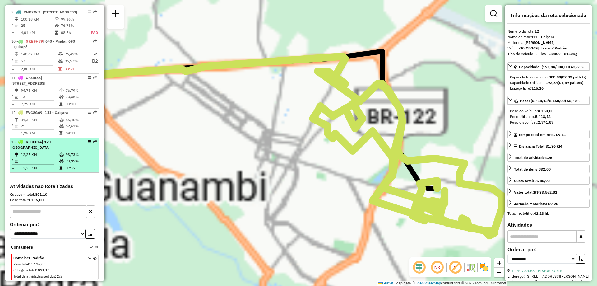
click at [62, 164] on td at bounding box center [62, 161] width 6 height 6
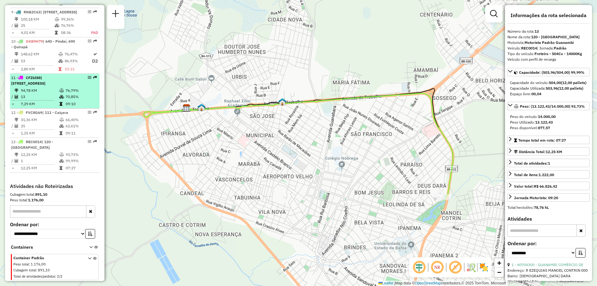
click at [45, 81] on span "| [STREET_ADDRESS]" at bounding box center [28, 80] width 34 height 10
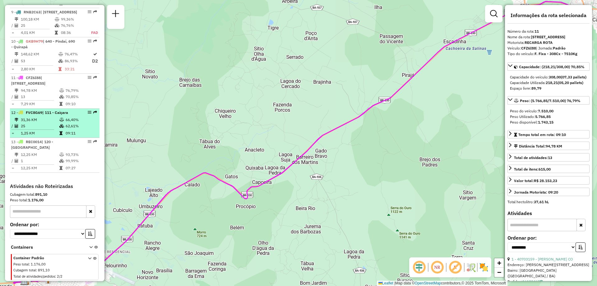
click at [55, 120] on td "31,36 KM" at bounding box center [40, 120] width 39 height 6
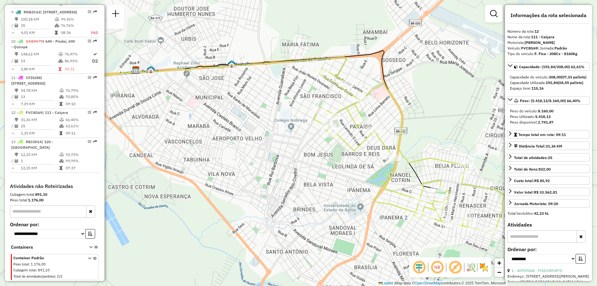
drag, startPoint x: 339, startPoint y: 164, endPoint x: 265, endPoint y: 115, distance: 88.8
click at [265, 115] on div "Janela de atendimento Grade de atendimento Capacidade Transportadoras Veículos …" at bounding box center [298, 143] width 597 height 286
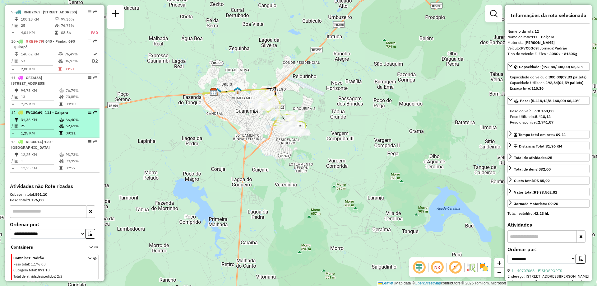
scroll to position [478, 0]
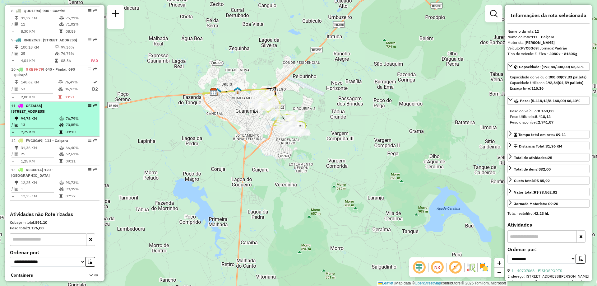
click at [65, 128] on td "70,85%" at bounding box center [80, 125] width 31 height 6
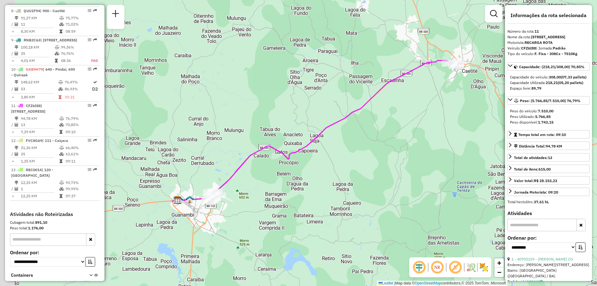
drag, startPoint x: 238, startPoint y: 206, endPoint x: 283, endPoint y: 189, distance: 47.6
click at [283, 189] on div "Janela de atendimento Grade de atendimento Capacidade Transportadoras Veículos …" at bounding box center [298, 143] width 597 height 286
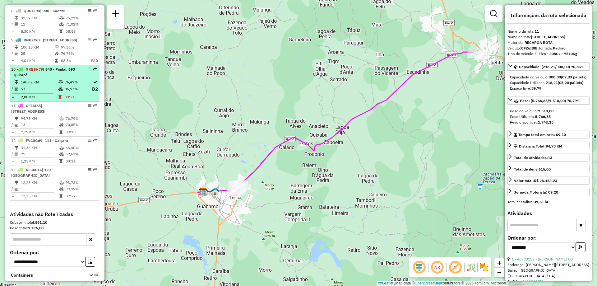
click at [61, 99] on td at bounding box center [61, 97] width 6 height 6
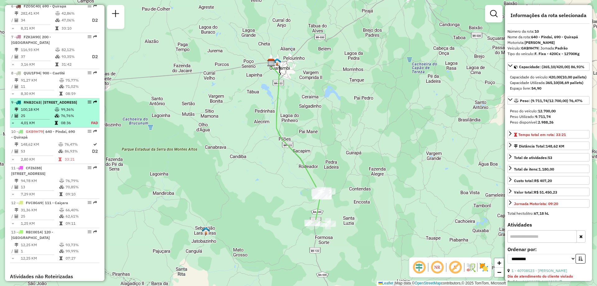
scroll to position [385, 0]
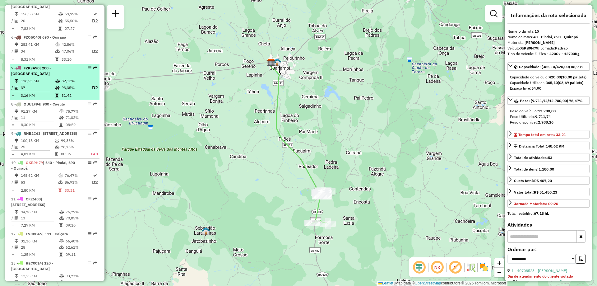
click at [62, 83] on td "82,12%" at bounding box center [73, 81] width 25 height 6
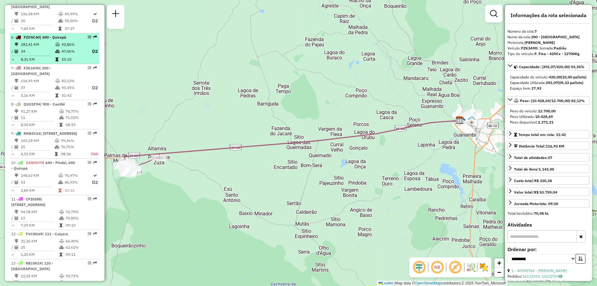
click at [53, 53] on td "34" at bounding box center [38, 52] width 35 height 8
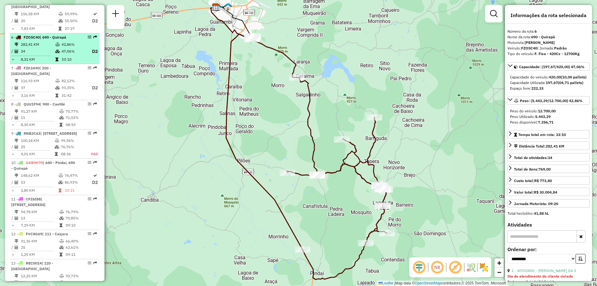
click at [48, 47] on td "282,41 KM" at bounding box center [38, 44] width 35 height 6
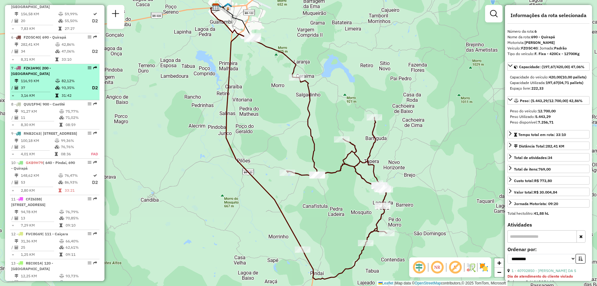
click at [47, 78] on td "116,93 KM" at bounding box center [38, 81] width 35 height 6
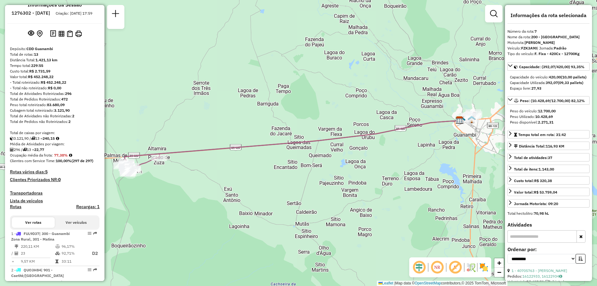
scroll to position [74, 0]
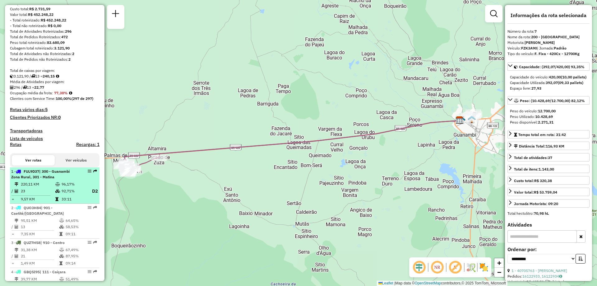
click at [47, 179] on span "| 300 - Guanambi Zona Rural, 301 - Matina" at bounding box center [40, 174] width 58 height 10
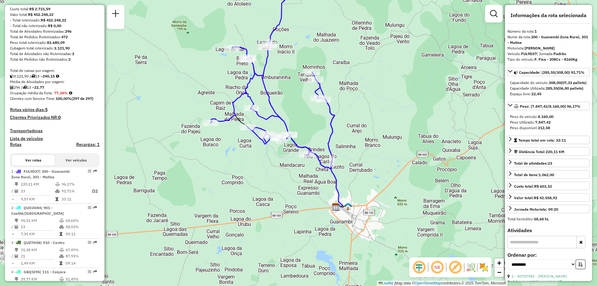
drag, startPoint x: 424, startPoint y: 186, endPoint x: 401, endPoint y: 103, distance: 85.4
click at [401, 104] on div "Janela de atendimento Grade de atendimento Capacidade Transportadoras Veículos …" at bounding box center [298, 143] width 597 height 286
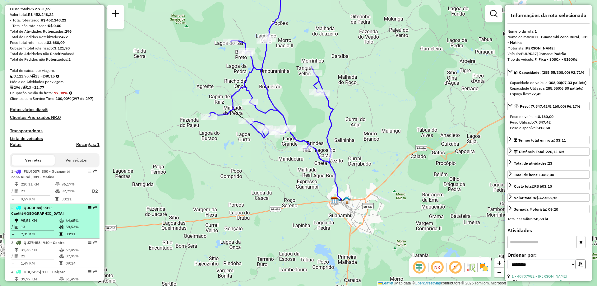
click at [43, 230] on td "13" at bounding box center [40, 227] width 39 height 6
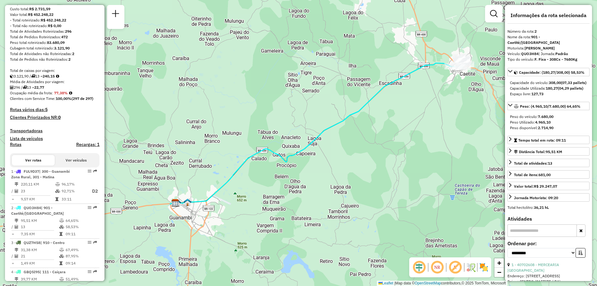
drag, startPoint x: 256, startPoint y: 242, endPoint x: 304, endPoint y: 218, distance: 53.4
click at [304, 218] on div "Janela de atendimento Grade de atendimento Capacidade Transportadoras Veículos …" at bounding box center [298, 143] width 597 height 286
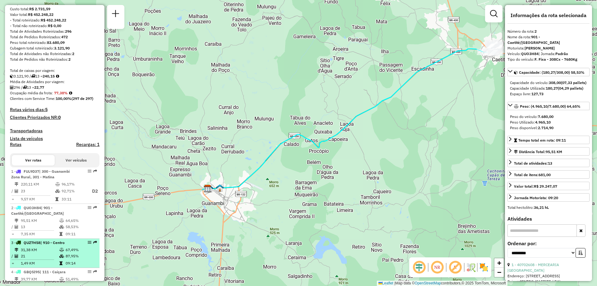
scroll to position [136, 0]
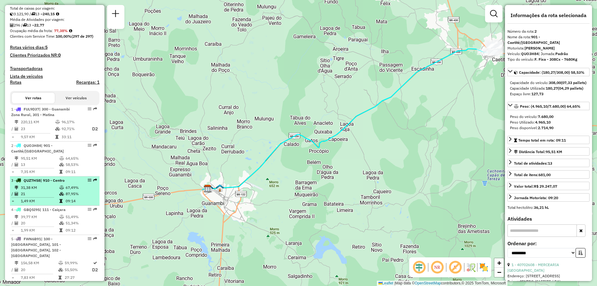
click at [51, 191] on td "31,38 KM" at bounding box center [40, 187] width 39 height 6
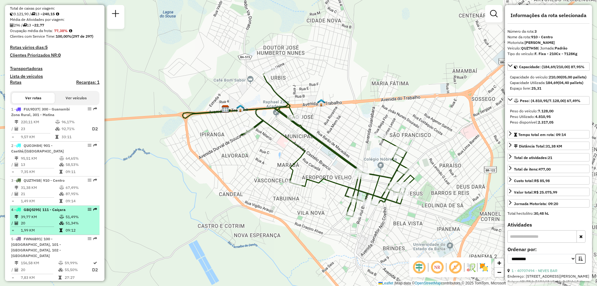
click at [48, 226] on td "20" at bounding box center [40, 223] width 39 height 6
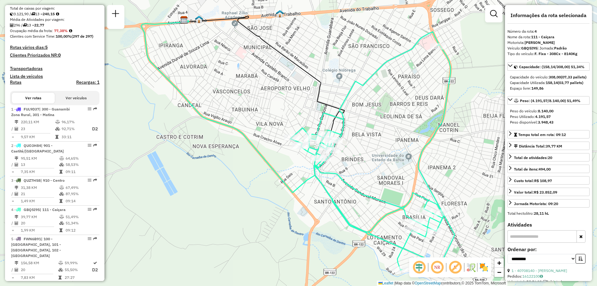
drag, startPoint x: 278, startPoint y: 225, endPoint x: 221, endPoint y: 192, distance: 65.9
click at [221, 192] on div "Janela de atendimento Grade de atendimento Capacidade Transportadoras Veículos …" at bounding box center [298, 143] width 597 height 286
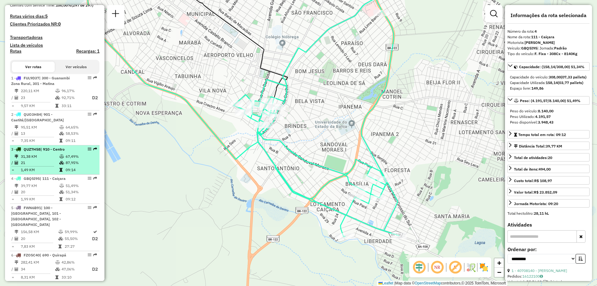
scroll to position [198, 0]
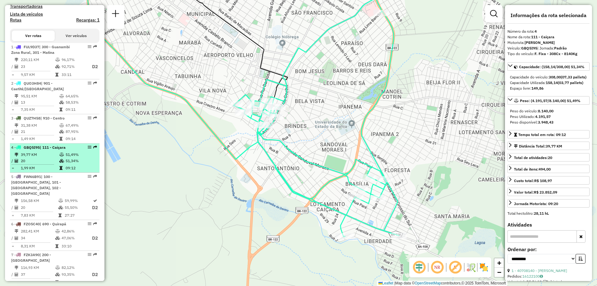
click at [67, 158] on td "51,49%" at bounding box center [80, 154] width 31 height 6
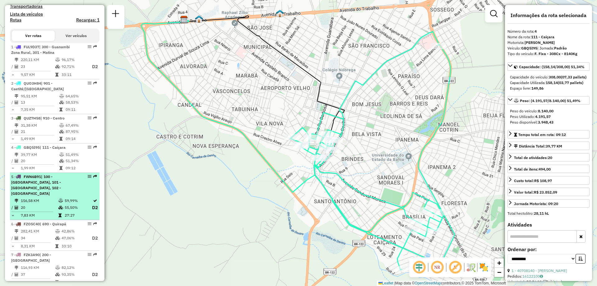
click at [55, 196] on li "5 - FWN6B91 | 100 - Novo Horizonte, 101 - Por do Sol, 102 - Vomitamel 156,58 KM…" at bounding box center [55, 197] width 90 height 48
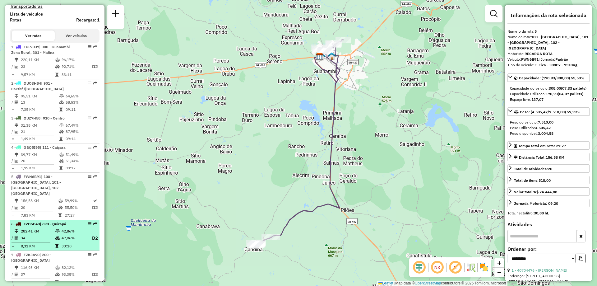
click at [62, 233] on td "42,86%" at bounding box center [73, 231] width 25 height 6
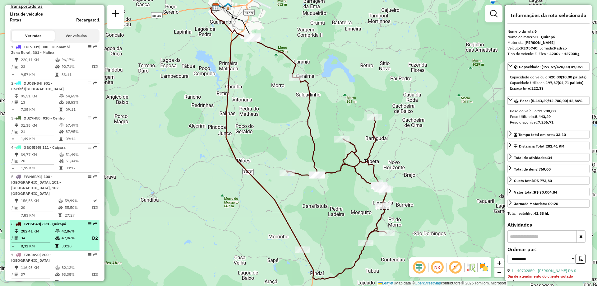
scroll to position [260, 0]
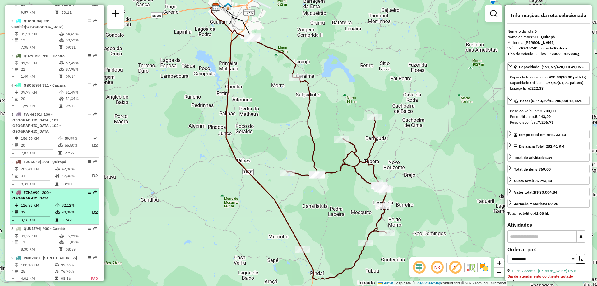
click at [66, 214] on td "93,35%" at bounding box center [73, 212] width 25 height 8
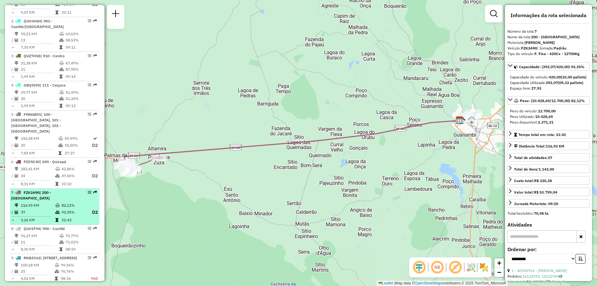
scroll to position [322, 0]
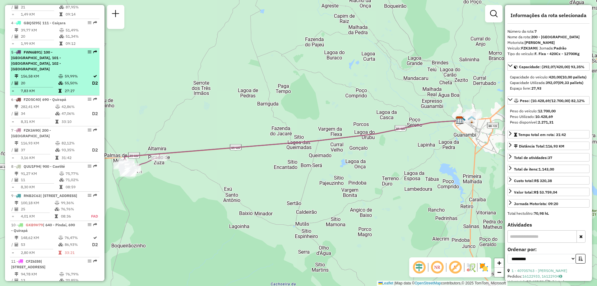
click at [61, 62] on span "| 100 - [GEOGRAPHIC_DATA], 101 - [GEOGRAPHIC_DATA], 102 - [GEOGRAPHIC_DATA]" at bounding box center [36, 60] width 50 height 21
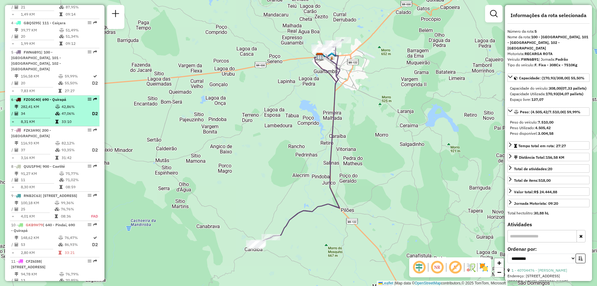
click at [49, 108] on td "282,41 KM" at bounding box center [38, 107] width 35 height 6
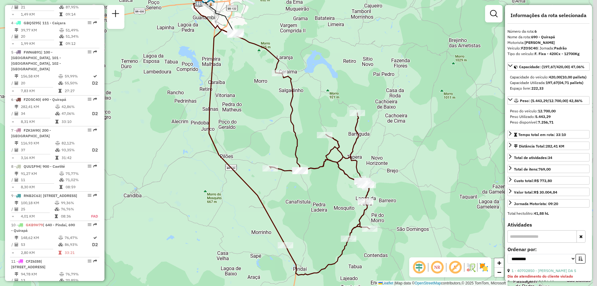
drag, startPoint x: 223, startPoint y: 186, endPoint x: 175, endPoint y: 176, distance: 48.7
click at [175, 176] on div "Janela de atendimento Grade de atendimento Capacidade Transportadoras Veículos …" at bounding box center [298, 143] width 597 height 286
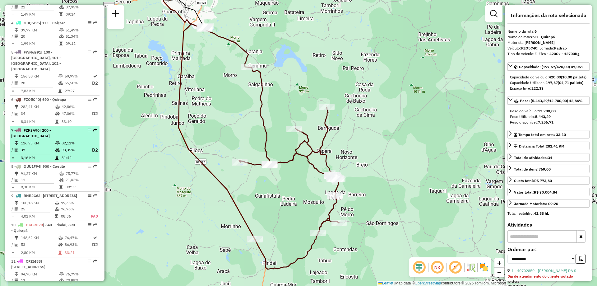
click at [59, 138] on div "7 - FZK3A90 | 200 - Palmas de Monte Alto" at bounding box center [44, 132] width 66 height 11
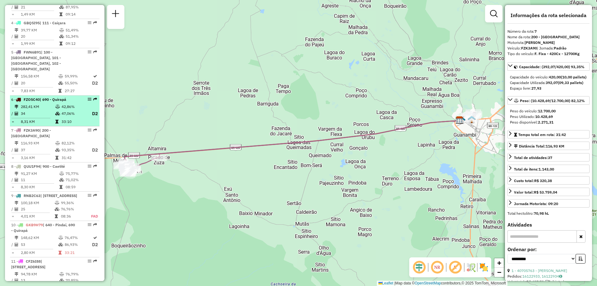
click at [62, 113] on td "47,06%" at bounding box center [73, 114] width 25 height 8
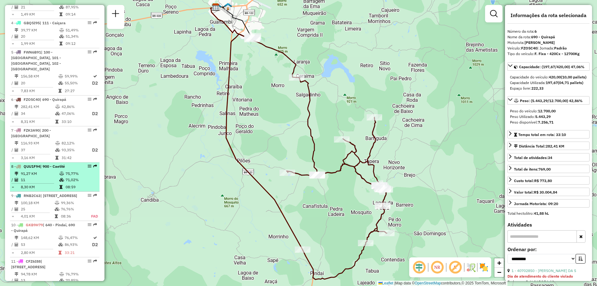
click at [55, 181] on td "11" at bounding box center [40, 180] width 39 height 6
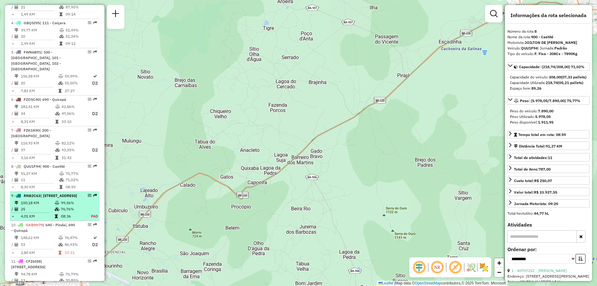
click at [58, 198] on span "| [STREET_ADDRESS]" at bounding box center [58, 195] width 37 height 5
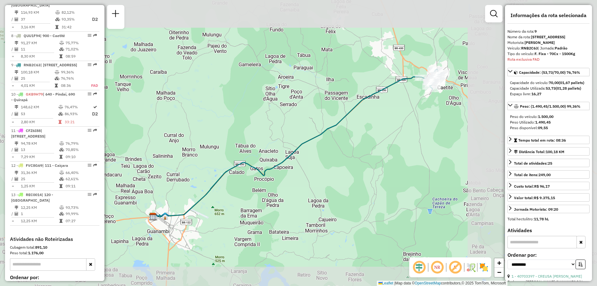
scroll to position [509, 0]
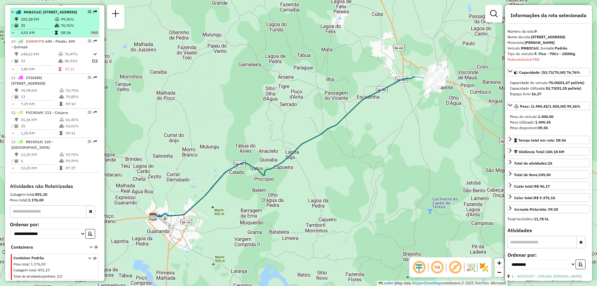
click at [64, 27] on td "76,76%" at bounding box center [73, 25] width 24 height 6
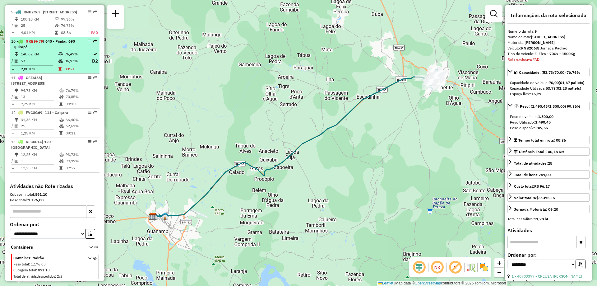
click at [64, 57] on td "76,47%" at bounding box center [77, 54] width 27 height 6
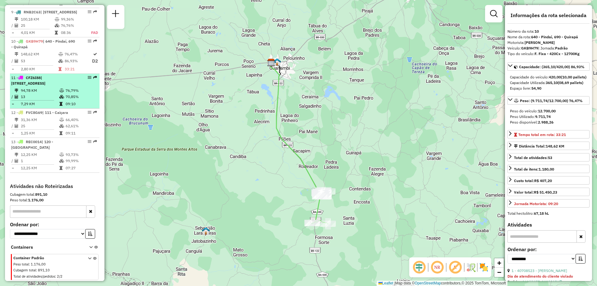
click at [55, 90] on td "94,78 KM" at bounding box center [40, 90] width 39 height 6
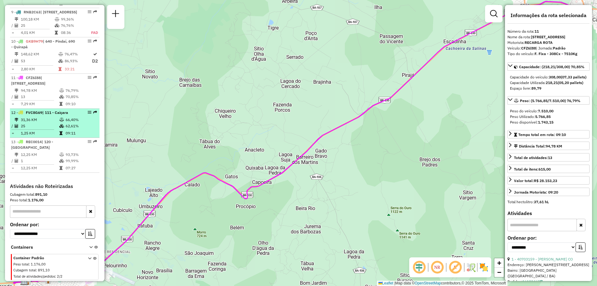
click at [48, 115] on span "| 111 - Caiçara" at bounding box center [55, 112] width 26 height 5
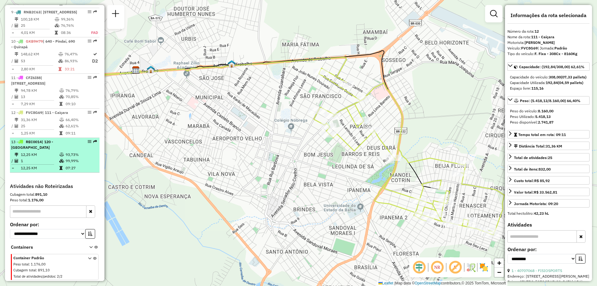
click at [41, 144] on span "REC0014" at bounding box center [34, 141] width 16 height 5
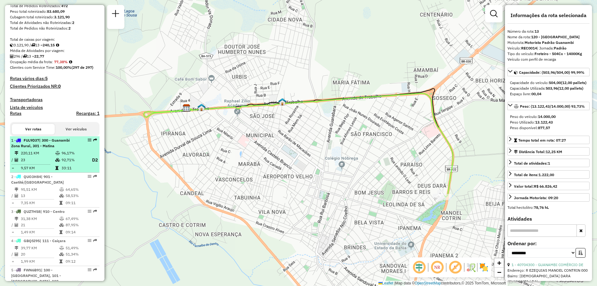
scroll to position [198, 0]
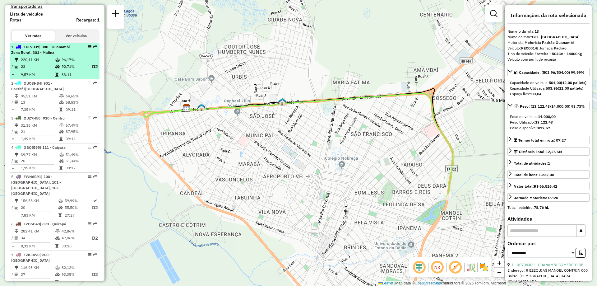
click at [58, 53] on span "| 300 - Guanambi Zona Rural, 301 - Matina" at bounding box center [40, 49] width 58 height 10
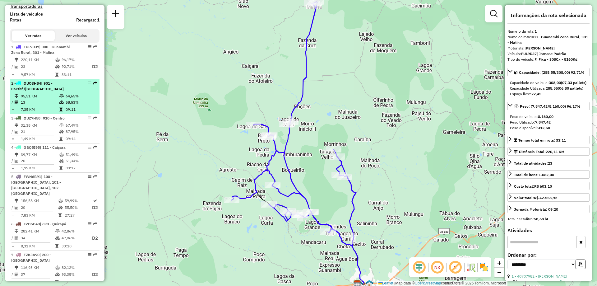
click at [49, 99] on td "95,51 KM" at bounding box center [40, 96] width 39 height 6
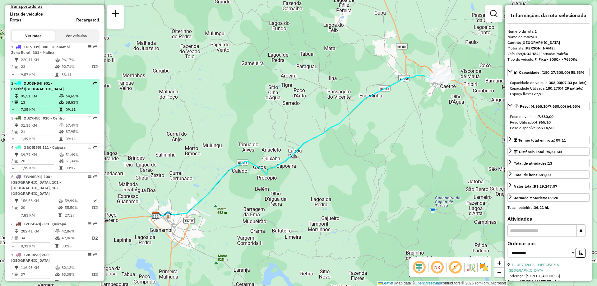
click at [46, 113] on td "7,35 KM" at bounding box center [40, 109] width 39 height 6
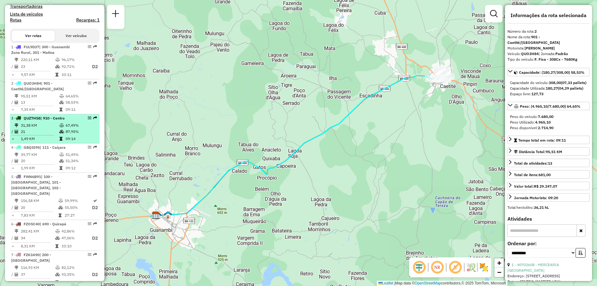
click at [45, 128] on td "31,38 KM" at bounding box center [40, 125] width 39 height 6
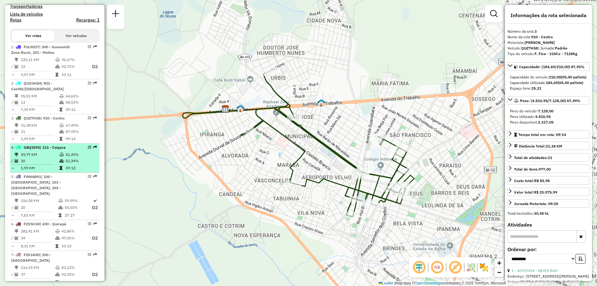
click at [57, 164] on td "20" at bounding box center [40, 161] width 39 height 6
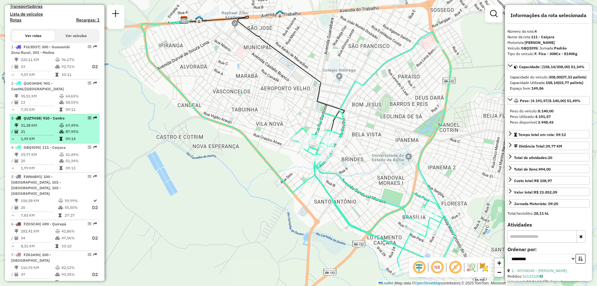
click at [67, 135] on td "87,95%" at bounding box center [80, 131] width 31 height 6
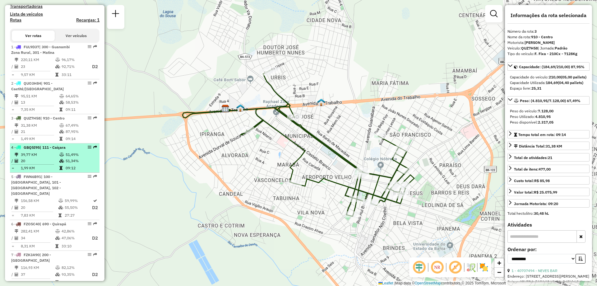
click at [59, 150] on span "| 111 - Caiçara" at bounding box center [53, 147] width 26 height 5
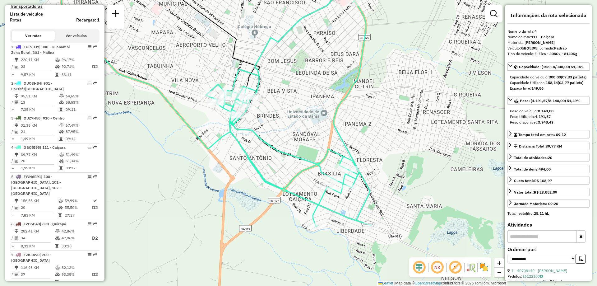
drag, startPoint x: 266, startPoint y: 198, endPoint x: 181, endPoint y: 155, distance: 95.1
click at [181, 155] on div "Janela de atendimento Grade de atendimento Capacidade Transportadoras Veículos …" at bounding box center [298, 143] width 597 height 286
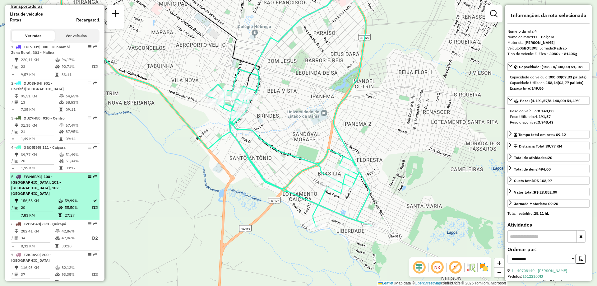
click at [53, 193] on div "5 - FWN6B91 | 100 - [GEOGRAPHIC_DATA], 101 - [GEOGRAPHIC_DATA], 102 - Vomitamel" at bounding box center [44, 185] width 66 height 22
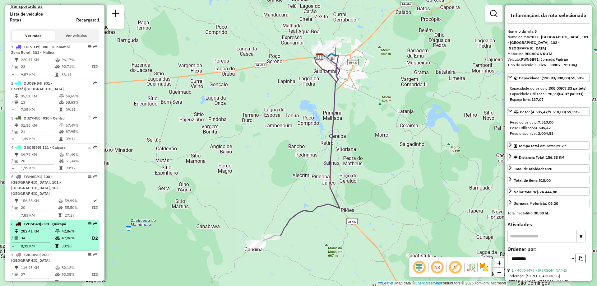
click at [67, 240] on td "47,06%" at bounding box center [73, 238] width 25 height 8
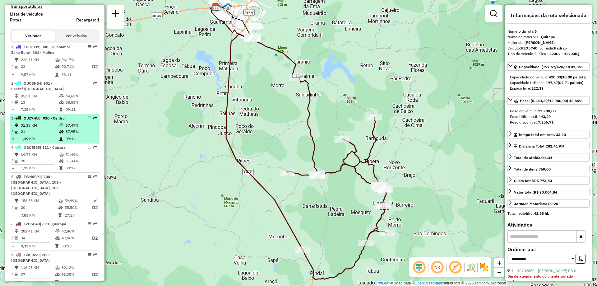
click at [66, 141] on table "31,38 KM 67,49% / 21 87,95% = 1,49 KM 09:14" at bounding box center [54, 132] width 87 height 20
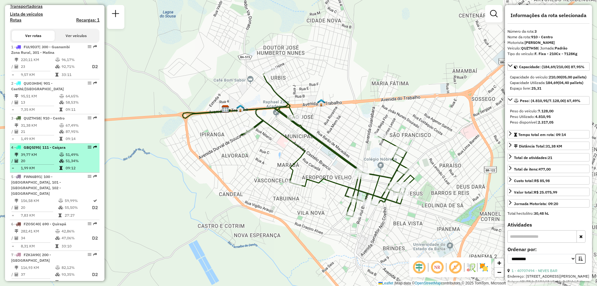
click at [69, 158] on td "51,49%" at bounding box center [80, 154] width 31 height 6
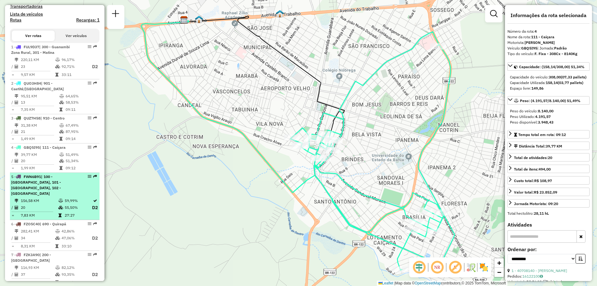
click at [44, 196] on div "5 - FWN6B91 | 100 - [GEOGRAPHIC_DATA], 101 - [GEOGRAPHIC_DATA], 102 - Vomitamel" at bounding box center [44, 185] width 66 height 22
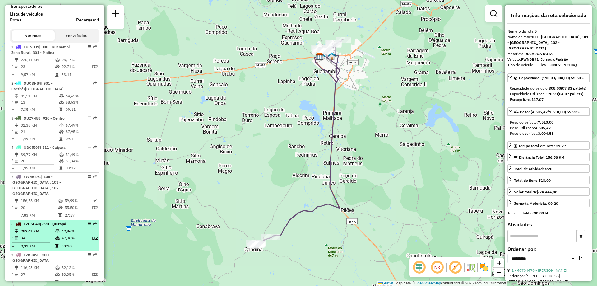
click at [50, 225] on span "| 690 - Quirapá" at bounding box center [53, 223] width 26 height 5
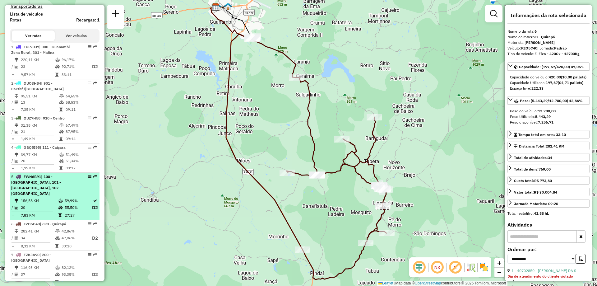
scroll to position [322, 0]
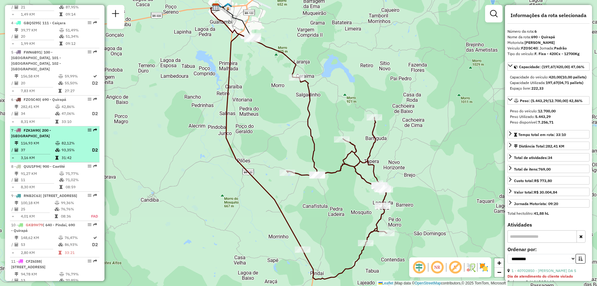
click at [44, 141] on td "116,93 KM" at bounding box center [38, 143] width 35 height 6
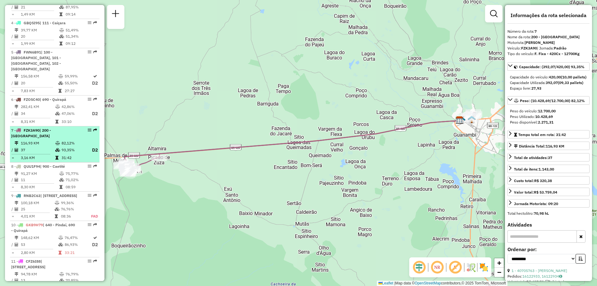
click at [58, 134] on div "7 - FZK3A90 | 200 - Palmas de Monte Alto" at bounding box center [44, 132] width 66 height 11
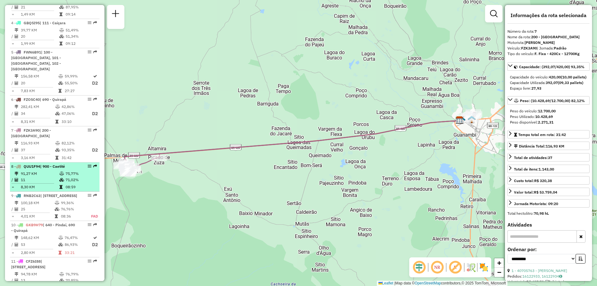
click at [50, 175] on td "91,27 KM" at bounding box center [40, 173] width 39 height 6
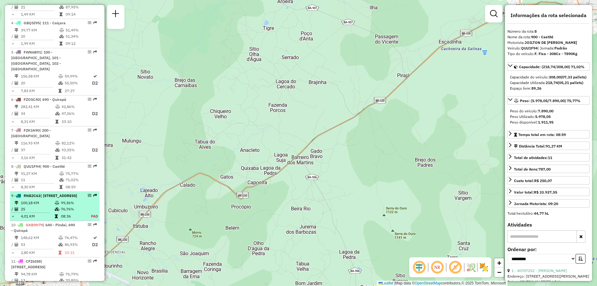
click at [48, 198] on div "9 - RNB2C63 | 900 - Caetité, 901 - Caetité/Alto Buenos Aires" at bounding box center [44, 196] width 66 height 6
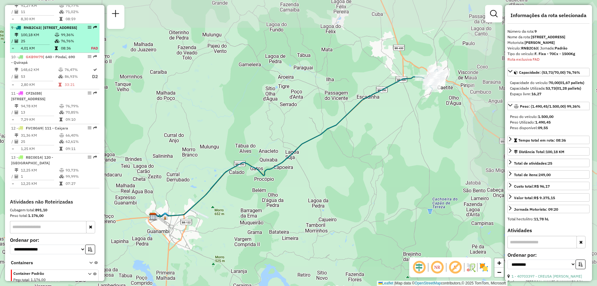
scroll to position [509, 0]
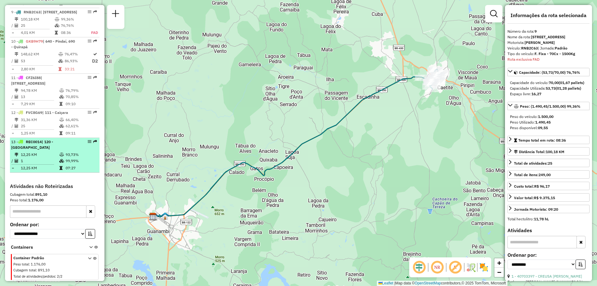
click at [54, 158] on td "12,25 KM" at bounding box center [40, 154] width 39 height 6
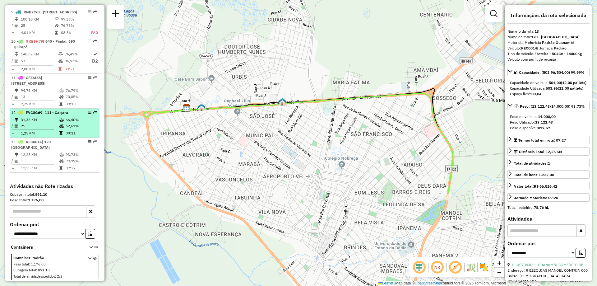
click at [47, 118] on li "12 - FVC8G69 | 111 - Caiçara 31,36 KM 66,40% / 25 62,61% = 1,25 KM 09:11" at bounding box center [55, 123] width 90 height 29
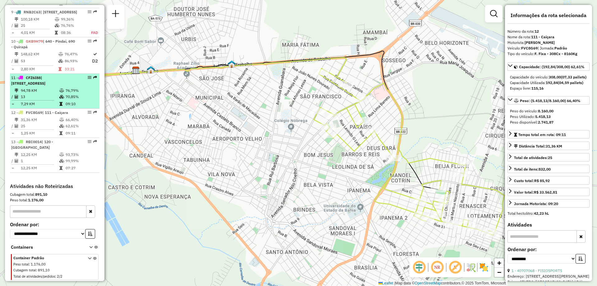
click at [45, 80] on span "| [STREET_ADDRESS]" at bounding box center [28, 80] width 34 height 10
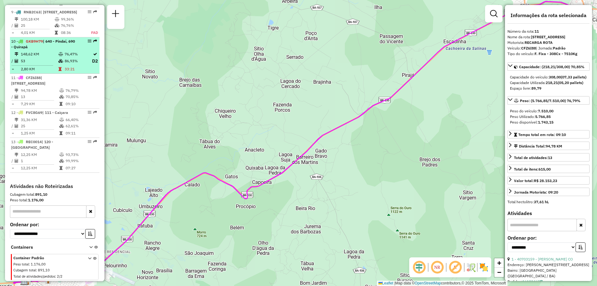
click at [56, 61] on td "53" at bounding box center [40, 61] width 38 height 8
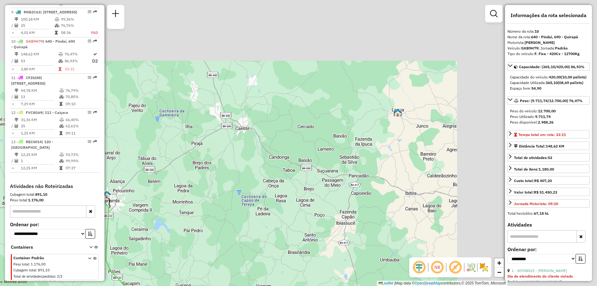
drag, startPoint x: 400, startPoint y: 129, endPoint x: 221, endPoint y: 275, distance: 230.9
click at [221, 275] on div "Janela de atendimento Grade de atendimento Capacidade Transportadoras Veículos …" at bounding box center [298, 143] width 597 height 286
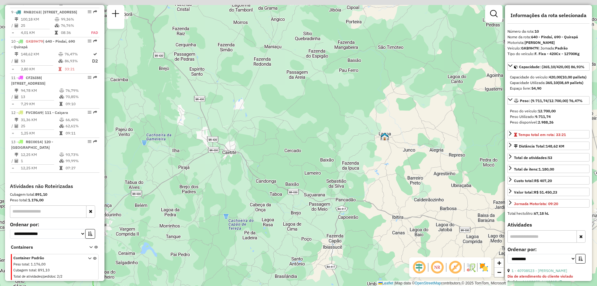
drag, startPoint x: 314, startPoint y: 103, endPoint x: 247, endPoint y: 239, distance: 151.3
click at [247, 238] on div "Janela de atendimento Grade de atendimento Capacidade Transportadoras Veículos …" at bounding box center [298, 143] width 597 height 286
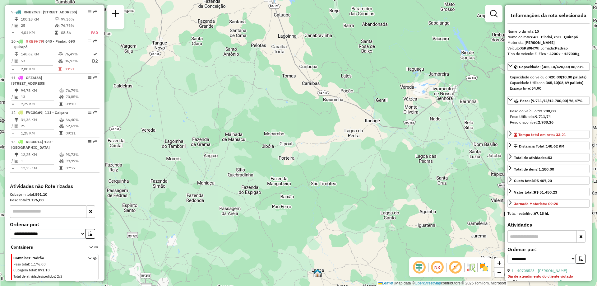
drag, startPoint x: 240, startPoint y: 218, endPoint x: 270, endPoint y: 191, distance: 40.5
click at [270, 191] on div "Janela de atendimento Grade de atendimento Capacidade Transportadoras Veículos …" at bounding box center [298, 143] width 597 height 286
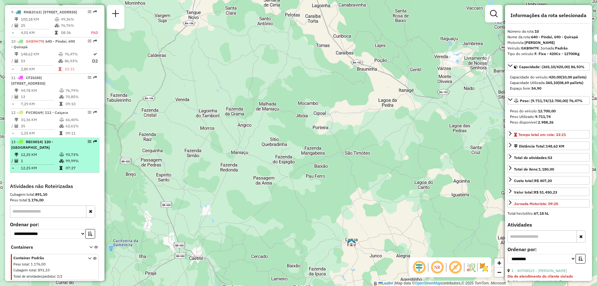
click at [34, 158] on td "12,25 KM" at bounding box center [40, 154] width 39 height 6
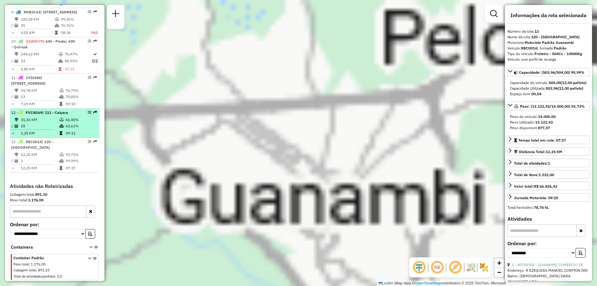
click at [50, 114] on span "| 111 - Caiçara" at bounding box center [55, 112] width 26 height 5
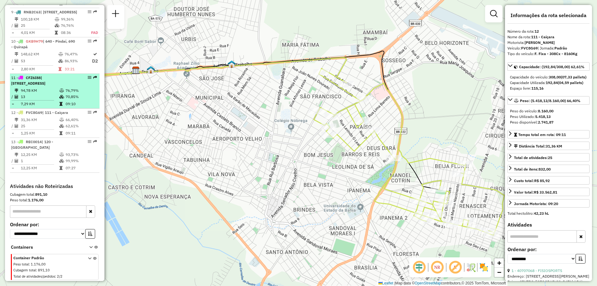
click at [45, 84] on span "| [STREET_ADDRESS]" at bounding box center [28, 80] width 34 height 10
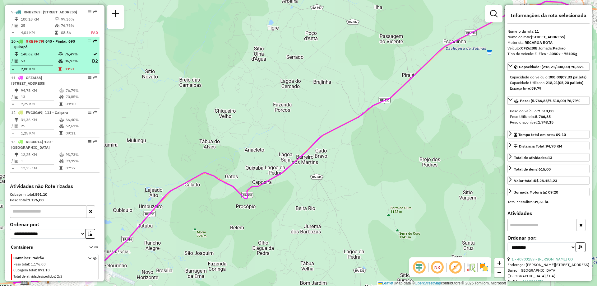
click at [58, 62] on icon at bounding box center [60, 61] width 5 height 4
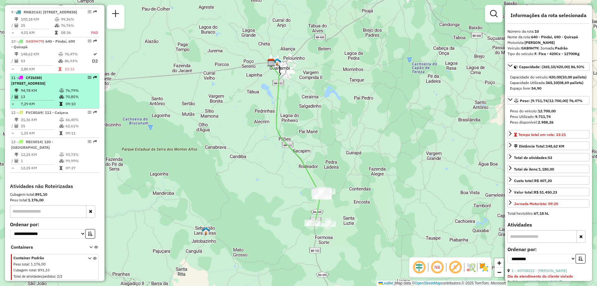
click at [52, 90] on td "94,78 KM" at bounding box center [40, 90] width 39 height 6
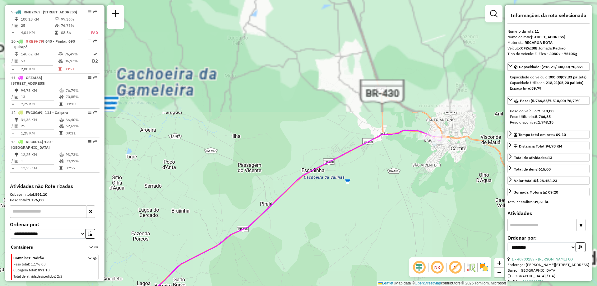
drag, startPoint x: 340, startPoint y: 101, endPoint x: 166, endPoint y: 236, distance: 220.5
click at [166, 236] on div "Janela de atendimento Grade de atendimento Capacidade Transportadoras Veículos …" at bounding box center [298, 143] width 597 height 286
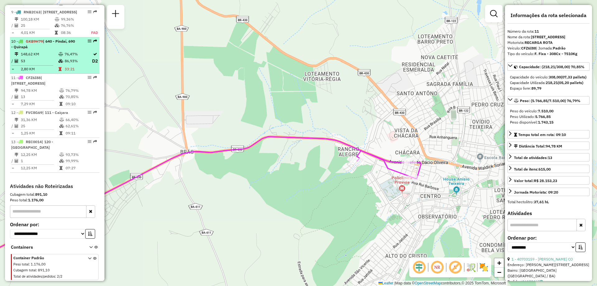
click at [54, 63] on td "53" at bounding box center [40, 61] width 38 height 8
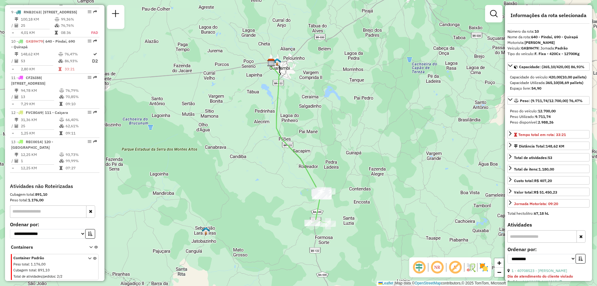
drag, startPoint x: 286, startPoint y: 70, endPoint x: 215, endPoint y: 219, distance: 164.9
click at [216, 219] on div "Janela de atendimento Grade de atendimento Capacidade Transportadoras Veículos …" at bounding box center [298, 143] width 597 height 286
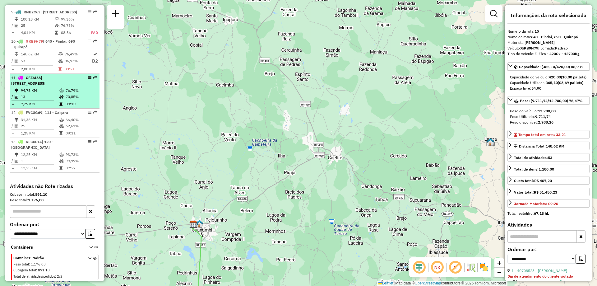
click at [56, 100] on td "13" at bounding box center [40, 97] width 39 height 6
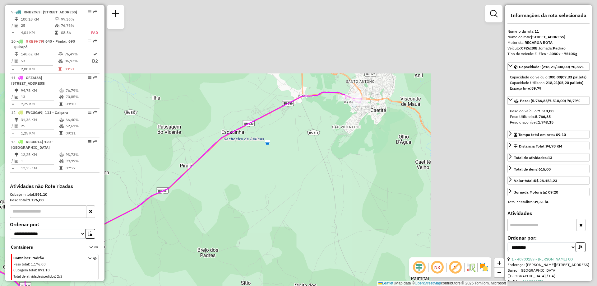
drag, startPoint x: 406, startPoint y: 171, endPoint x: 143, endPoint y: 277, distance: 283.6
click at [158, 272] on div "Janela de atendimento Grade de atendimento Capacidade Transportadoras Veículos …" at bounding box center [298, 143] width 597 height 286
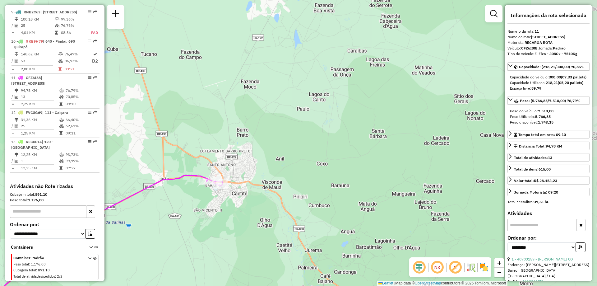
drag, startPoint x: 406, startPoint y: 139, endPoint x: 355, endPoint y: 173, distance: 61.4
click at [355, 173] on div "Janela de atendimento Grade de atendimento Capacidade Transportadoras Veículos …" at bounding box center [298, 143] width 597 height 286
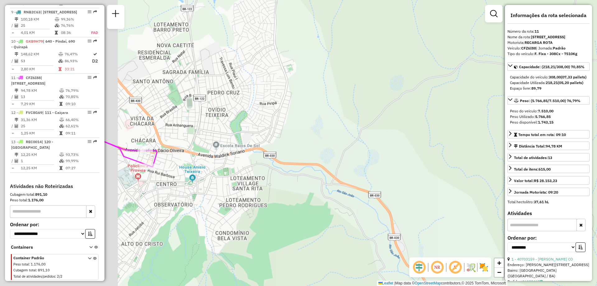
drag, startPoint x: 208, startPoint y: 189, endPoint x: 354, endPoint y: 123, distance: 160.3
click at [354, 123] on div "Janela de atendimento Grade de atendimento Capacidade Transportadoras Veículos …" at bounding box center [298, 143] width 597 height 286
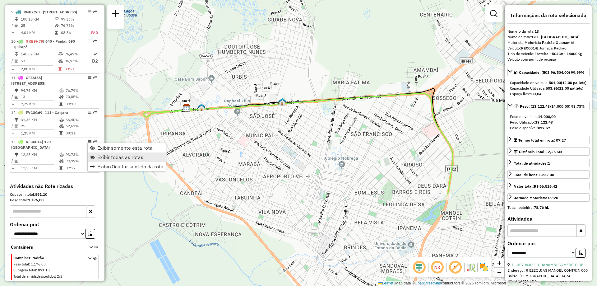
click at [126, 155] on span "Exibir todas as rotas" at bounding box center [120, 157] width 46 height 5
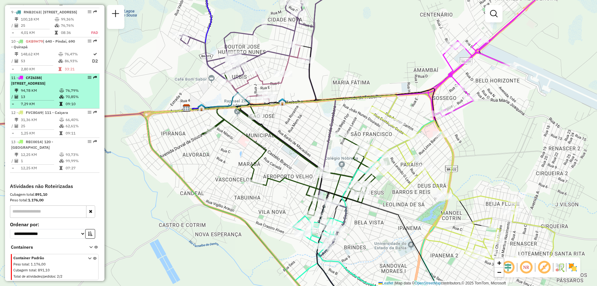
click at [69, 93] on td "76,79%" at bounding box center [80, 90] width 31 height 6
select select "**********"
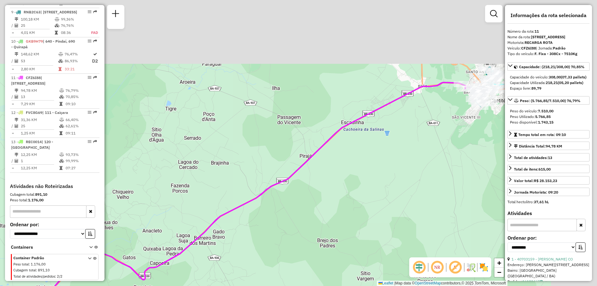
drag, startPoint x: 444, startPoint y: 85, endPoint x: 204, endPoint y: 222, distance: 276.8
click at [211, 220] on div "Janela de atendimento Grade de atendimento Capacidade Transportadoras Veículos …" at bounding box center [298, 143] width 597 height 286
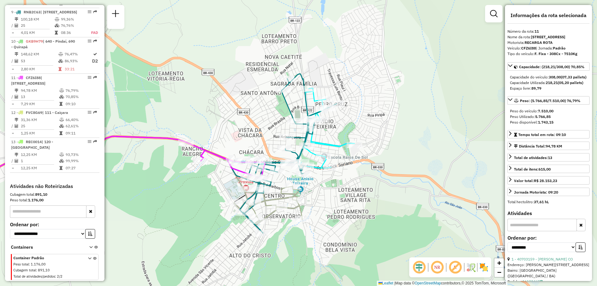
drag, startPoint x: 428, startPoint y: 148, endPoint x: 372, endPoint y: 180, distance: 65.3
click at [372, 180] on div "Janela de atendimento Grade de atendimento Capacidade Transportadoras Veículos …" at bounding box center [298, 143] width 597 height 286
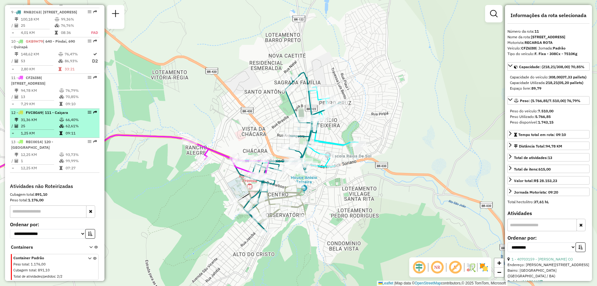
scroll to position [447, 0]
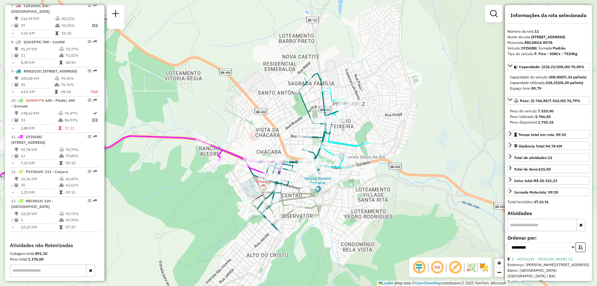
drag, startPoint x: 143, startPoint y: 115, endPoint x: 394, endPoint y: 88, distance: 252.3
click at [384, 90] on div "Janela de atendimento Grade de atendimento Capacidade Transportadoras Veículos …" at bounding box center [298, 143] width 597 height 286
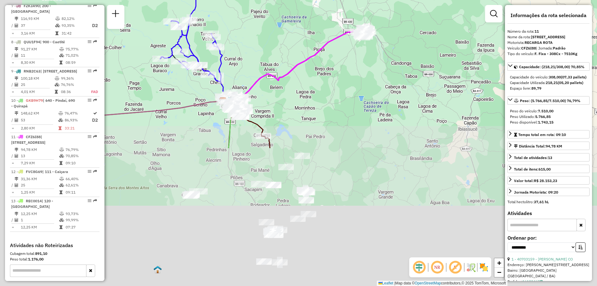
drag, startPoint x: 222, startPoint y: 240, endPoint x: 314, endPoint y: 58, distance: 204.4
click at [313, 60] on div "Janela de atendimento Grade de atendimento Capacidade Transportadoras Veículos …" at bounding box center [298, 143] width 597 height 286
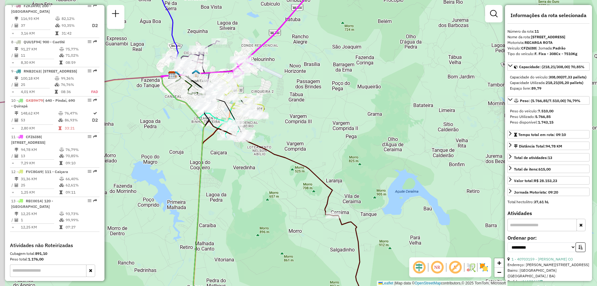
drag, startPoint x: 244, startPoint y: 66, endPoint x: 316, endPoint y: 95, distance: 77.9
click at [316, 95] on div "Janela de atendimento Grade de atendimento Capacidade Transportadoras Veículos …" at bounding box center [298, 143] width 597 height 286
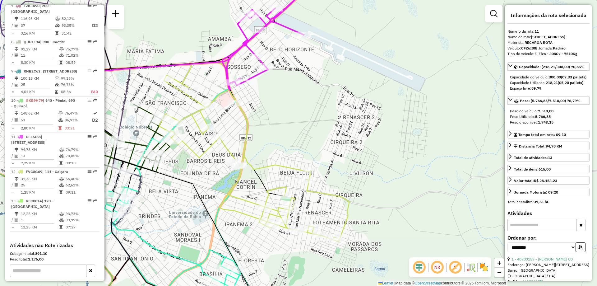
drag, startPoint x: 307, startPoint y: 102, endPoint x: 379, endPoint y: 95, distance: 71.8
click at [379, 95] on div "Janela de atendimento Grade de atendimento Capacidade Transportadoras Veículos …" at bounding box center [298, 143] width 597 height 286
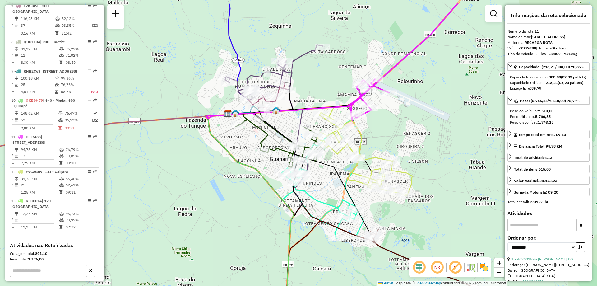
drag, startPoint x: 392, startPoint y: 91, endPoint x: 403, endPoint y: 121, distance: 31.7
click at [403, 121] on div "Janela de atendimento Grade de atendimento Capacidade Transportadoras Veículos …" at bounding box center [298, 143] width 597 height 286
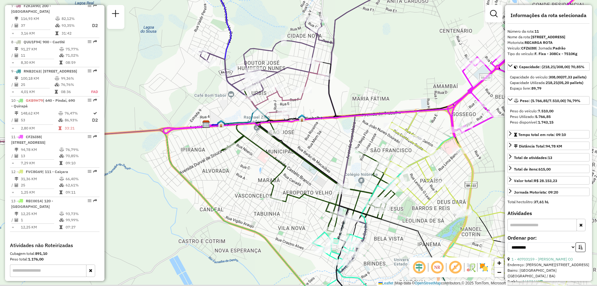
drag, startPoint x: 387, startPoint y: 106, endPoint x: 347, endPoint y: 69, distance: 53.9
click at [347, 69] on div "Janela de atendimento Grade de atendimento Capacidade Transportadoras Veículos …" at bounding box center [298, 143] width 597 height 286
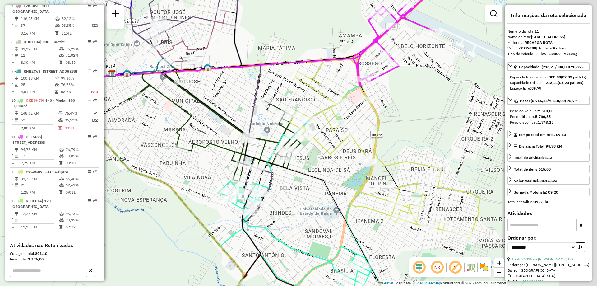
drag, startPoint x: 447, startPoint y: 132, endPoint x: 329, endPoint y: 102, distance: 122.3
click at [329, 102] on div "Janela de atendimento Grade de atendimento Capacidade Transportadoras Veículos …" at bounding box center [298, 143] width 597 height 286
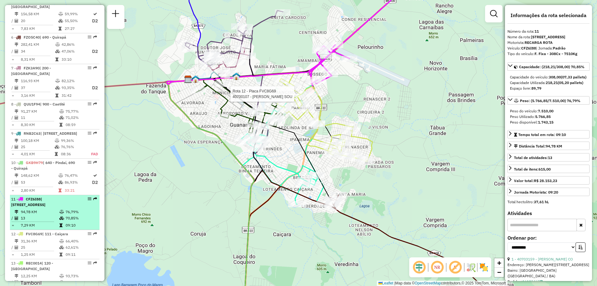
scroll to position [322, 0]
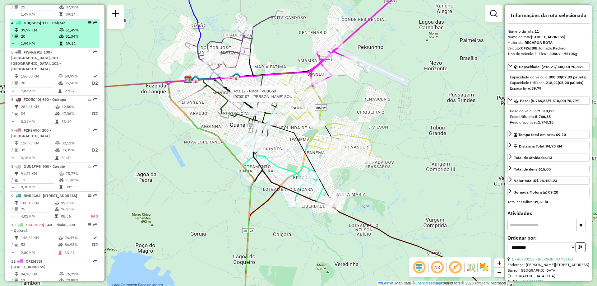
click at [32, 31] on li "4 - GBQ5I95 | 111 - Caiçara 39,77 KM 51,49% / 20 51,34% = 1,99 KM 09:12" at bounding box center [55, 33] width 90 height 29
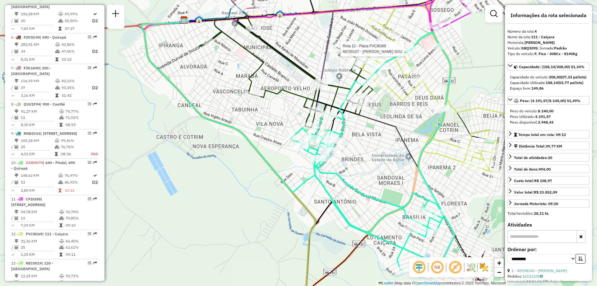
scroll to position [478, 0]
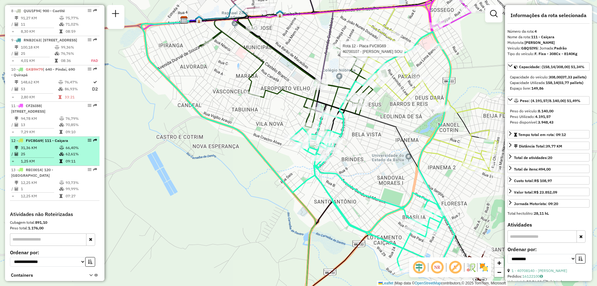
click at [50, 151] on td "31,36 KM" at bounding box center [40, 148] width 39 height 6
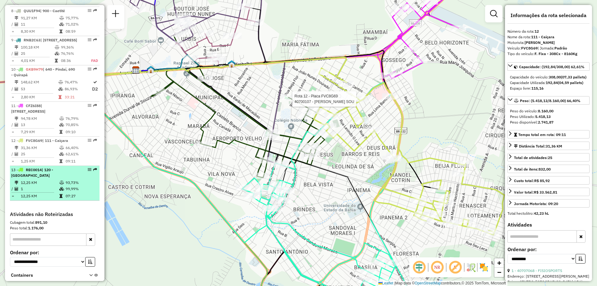
click at [54, 185] on td "12,25 KM" at bounding box center [40, 182] width 39 height 6
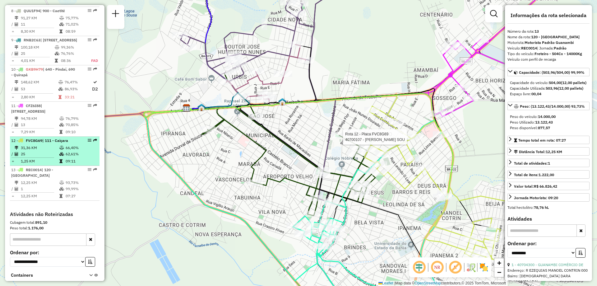
click at [55, 158] on td at bounding box center [35, 157] width 48 height 1
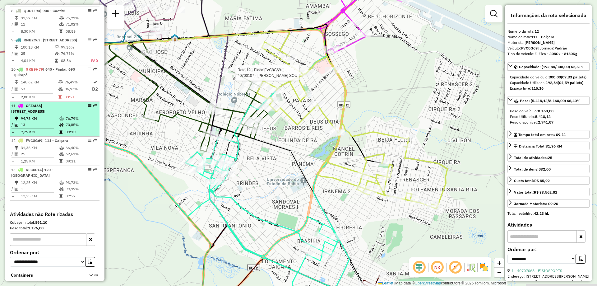
drag, startPoint x: 155, startPoint y: 163, endPoint x: 95, endPoint y: 136, distance: 64.8
click at [95, 136] on hb-router-mapa "Informações da Sessão 1276302 - [DATE] Criação: [DATE] 17:59 Depósito: CDD Guan…" at bounding box center [298, 143] width 597 height 286
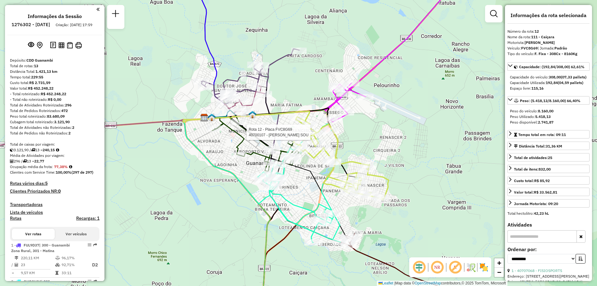
select select "**********"
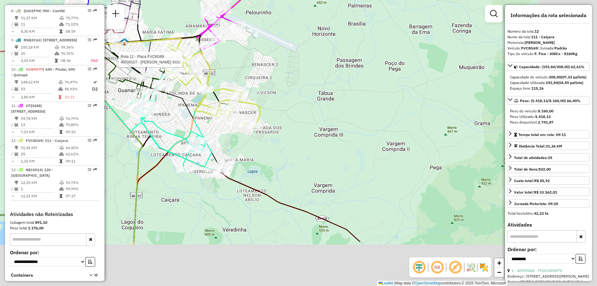
drag, startPoint x: 383, startPoint y: 210, endPoint x: 238, endPoint y: 140, distance: 161.6
click at [266, 143] on div "Rota 12 - Placa FVC8G69 40700107 - NELCI NASCIMENTO SOU Janela de atendimento G…" at bounding box center [298, 143] width 597 height 286
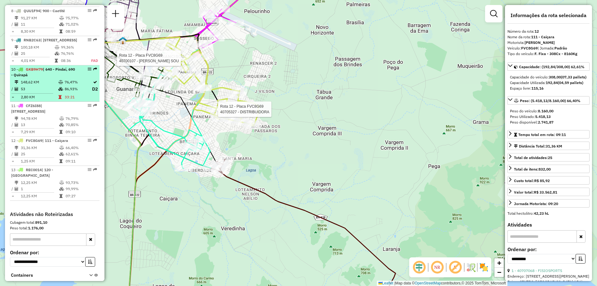
scroll to position [385, 0]
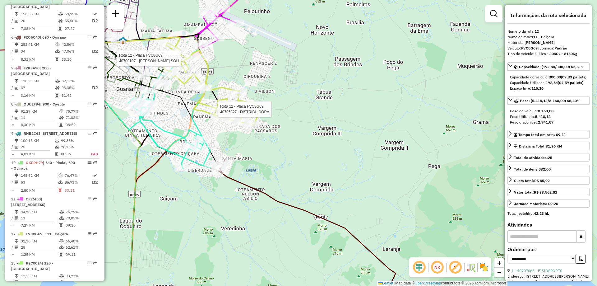
click at [53, 45] on td "282,41 KM" at bounding box center [38, 44] width 35 height 6
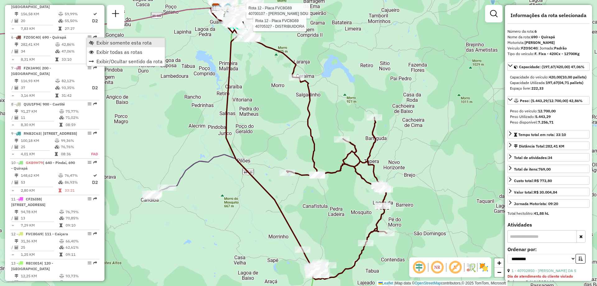
click at [101, 42] on span "Exibir somente esta rota" at bounding box center [123, 42] width 55 height 5
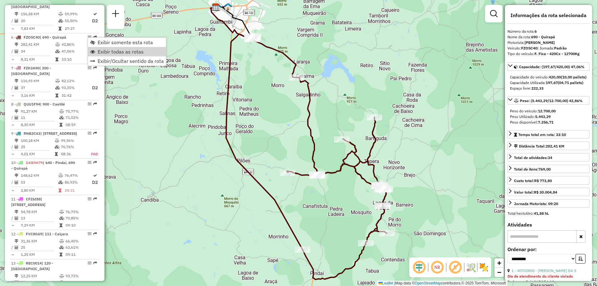
click at [464, 229] on div "Janela de atendimento Grade de atendimento Capacidade Transportadoras Veículos …" at bounding box center [298, 143] width 597 height 286
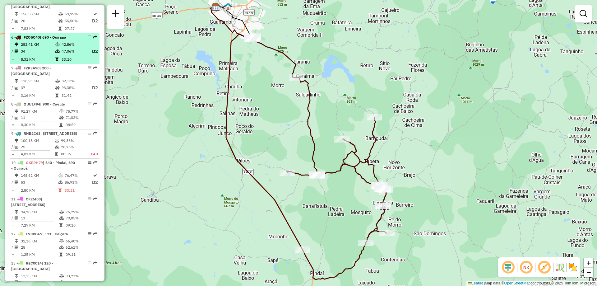
click at [58, 55] on td at bounding box center [58, 52] width 6 height 8
select select "**********"
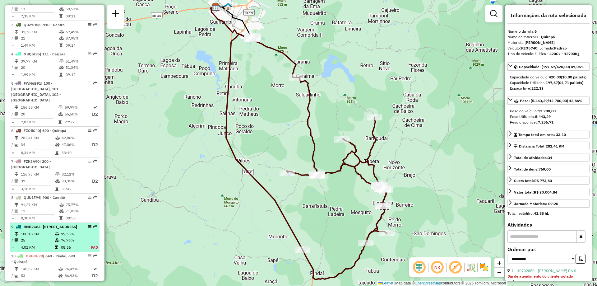
scroll to position [198, 0]
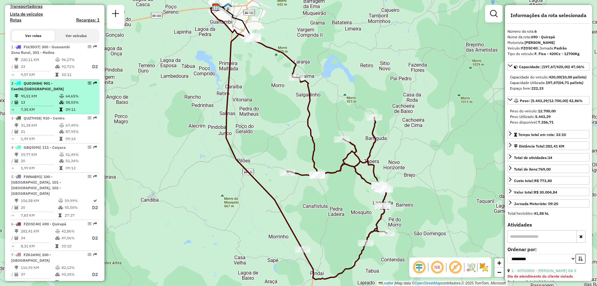
click at [47, 90] on span "| 901 - Caetité/[GEOGRAPHIC_DATA]" at bounding box center [37, 86] width 53 height 10
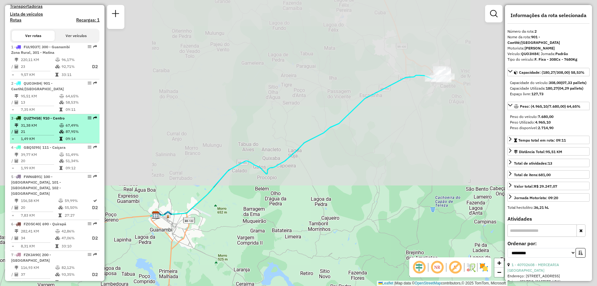
click at [46, 128] on td "31,38 KM" at bounding box center [40, 125] width 39 height 6
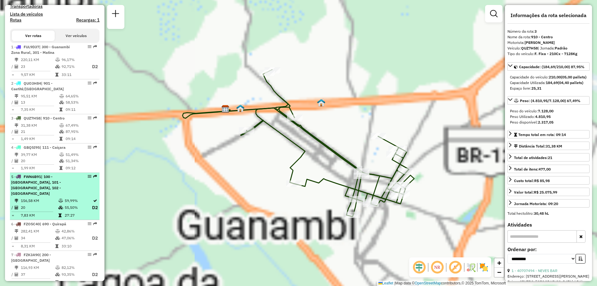
click at [43, 158] on td "39,77 KM" at bounding box center [40, 154] width 39 height 6
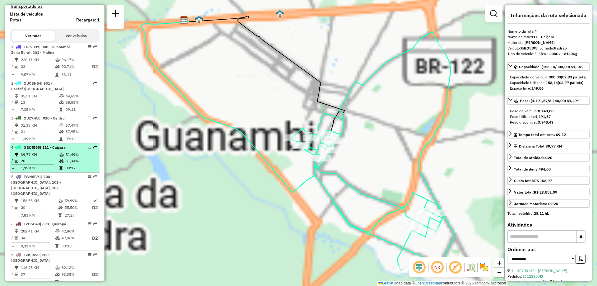
click at [49, 164] on td "20" at bounding box center [40, 161] width 39 height 6
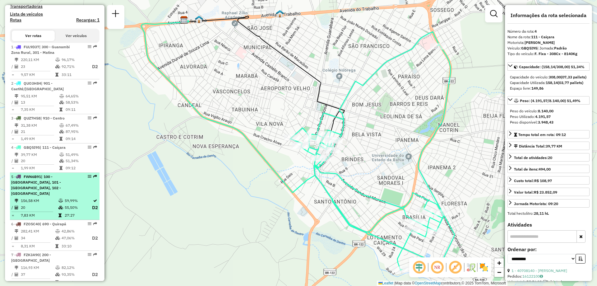
click at [44, 191] on div "5 - FWN6B91 | 100 - [GEOGRAPHIC_DATA], 101 - [GEOGRAPHIC_DATA], 102 - Vomitamel" at bounding box center [44, 185] width 66 height 22
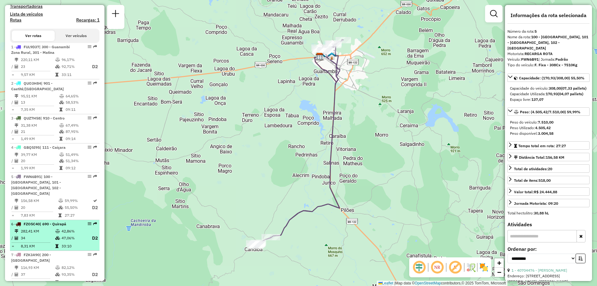
click at [52, 227] on li "6 - FZO5C40 | 690 - Quirapá 282,41 KM 42,86% / 34 47,06% D2 = 8,31 KM 33:10" at bounding box center [55, 235] width 90 height 31
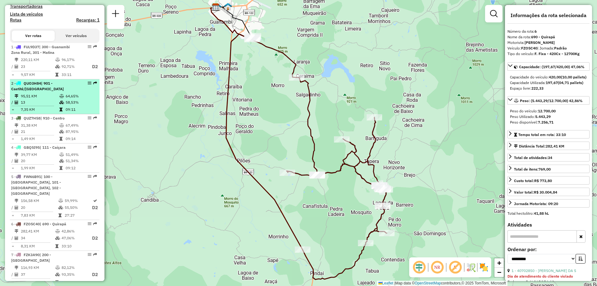
click at [57, 99] on td "95,51 KM" at bounding box center [40, 96] width 39 height 6
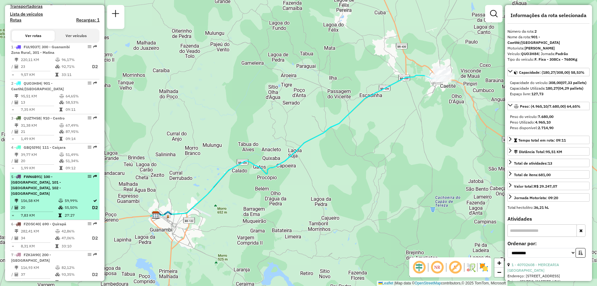
scroll to position [322, 0]
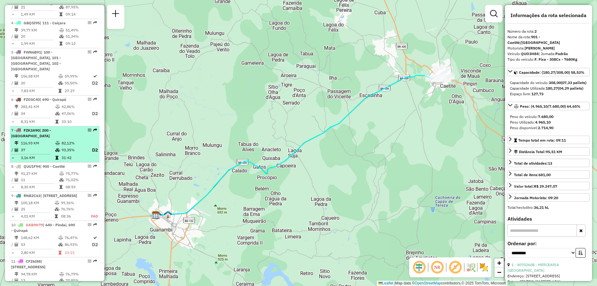
click at [49, 144] on td "116,93 KM" at bounding box center [38, 143] width 35 height 6
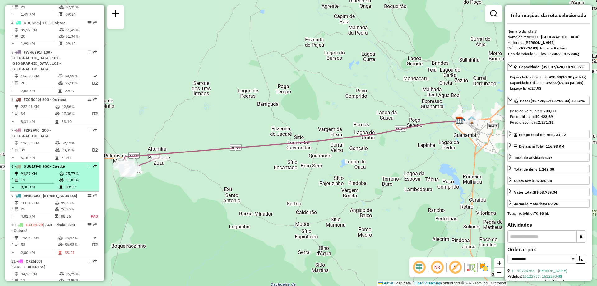
click at [43, 178] on td "11" at bounding box center [40, 180] width 39 height 6
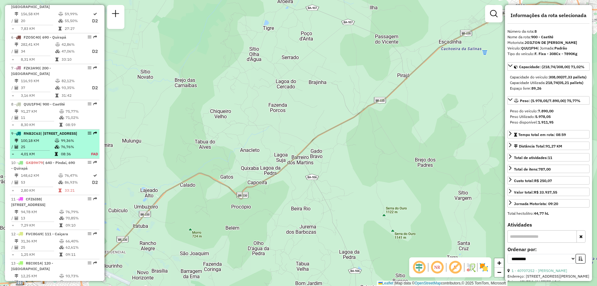
click at [45, 150] on td "25" at bounding box center [38, 147] width 34 height 6
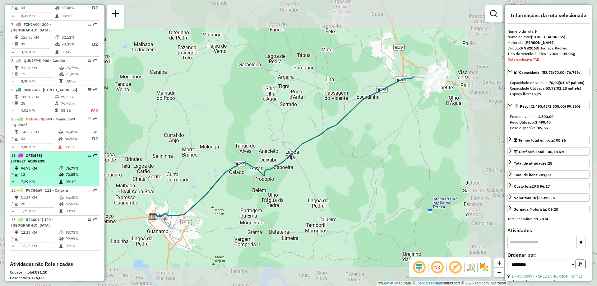
scroll to position [509, 0]
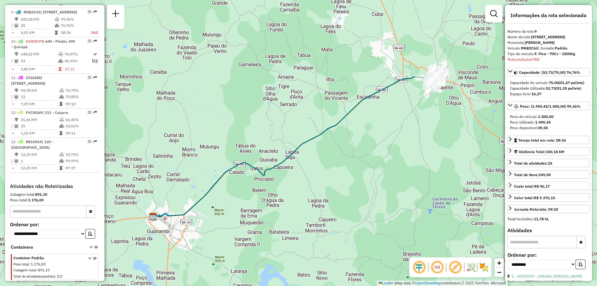
click at [39, 186] on div "Informações da Sessão 1276302 - [DATE] Criação: [DATE] 17:59 Depósito: CDD Guan…" at bounding box center [54, 143] width 99 height 276
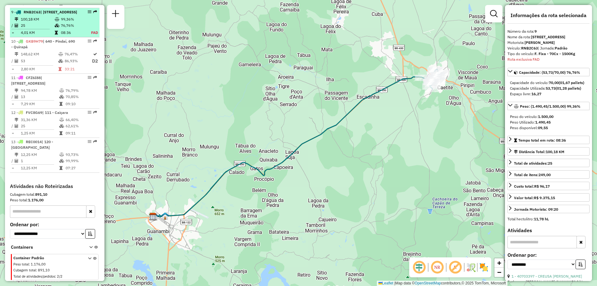
click at [59, 32] on table "100,18 KM 99,36% / 25 76,76% = 4,01 KM 08:36 FAD" at bounding box center [54, 26] width 87 height 20
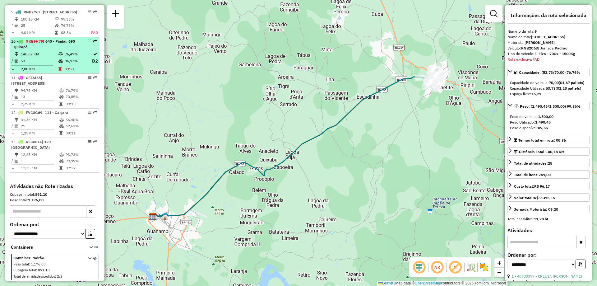
click at [51, 57] on td "148,62 KM" at bounding box center [40, 54] width 38 height 6
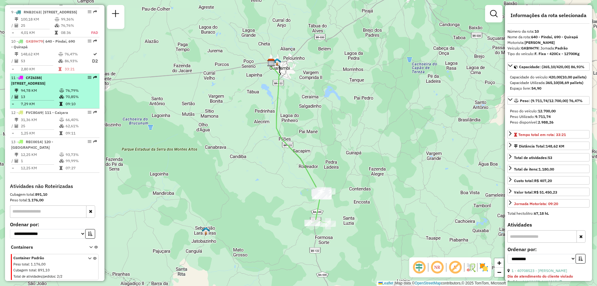
click at [49, 100] on hr at bounding box center [33, 100] width 43 height 0
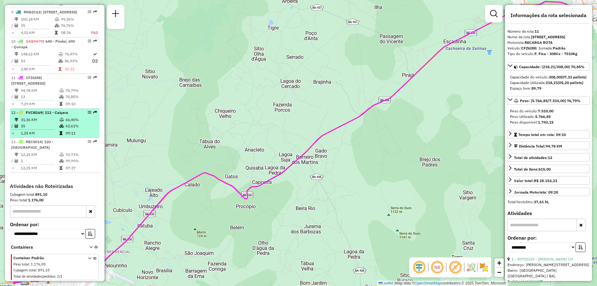
click at [47, 123] on td "31,36 KM" at bounding box center [40, 120] width 39 height 6
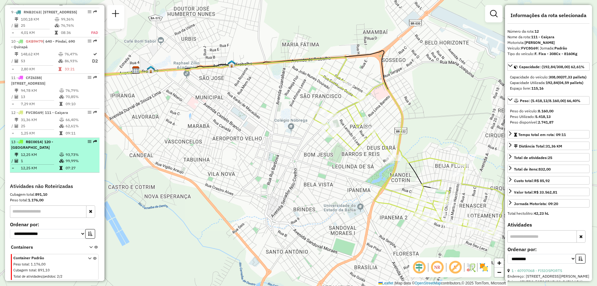
click at [45, 148] on div "13 - REC0014 | 120 - [GEOGRAPHIC_DATA]" at bounding box center [44, 144] width 66 height 11
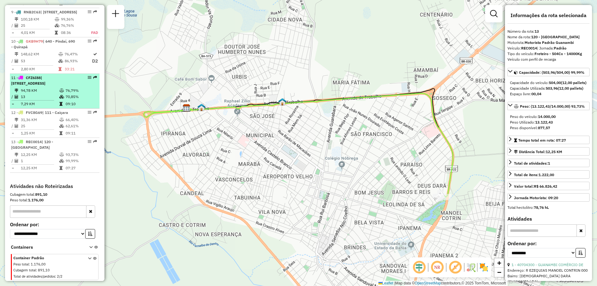
scroll to position [385, 0]
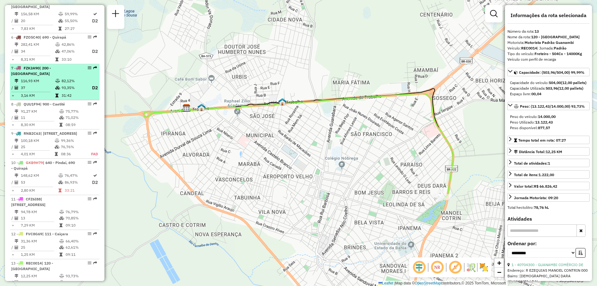
click at [49, 92] on td at bounding box center [33, 91] width 44 height 1
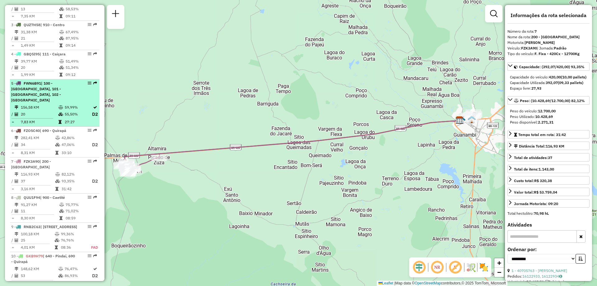
scroll to position [198, 0]
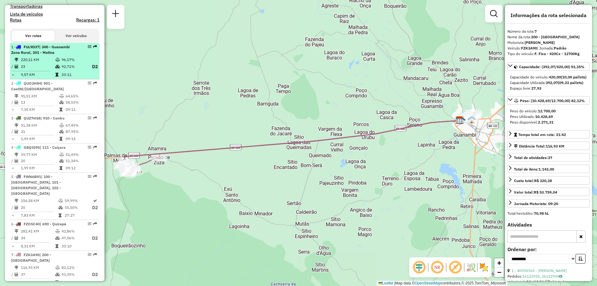
click at [58, 69] on td at bounding box center [58, 67] width 6 height 8
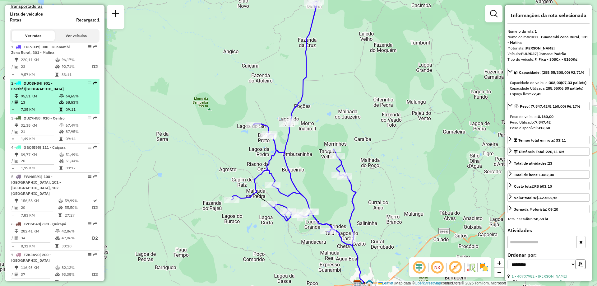
click at [52, 99] on td "95,51 KM" at bounding box center [40, 96] width 39 height 6
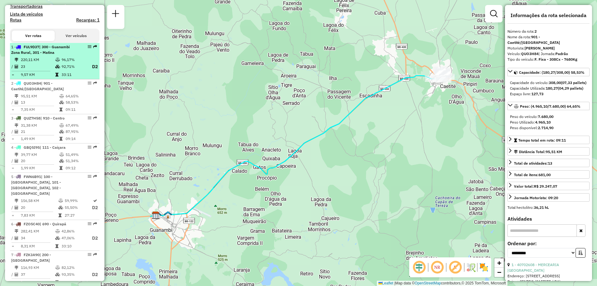
click at [52, 71] on td "23" at bounding box center [38, 67] width 35 height 8
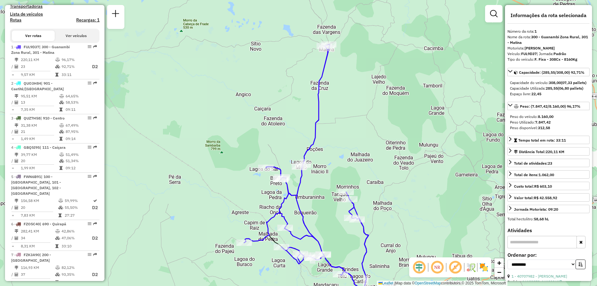
drag, startPoint x: 330, startPoint y: 52, endPoint x: 339, endPoint y: 90, distance: 39.7
click at [339, 90] on div "Janela de atendimento Grade de atendimento Capacidade Transportadoras Veículos …" at bounding box center [298, 143] width 597 height 286
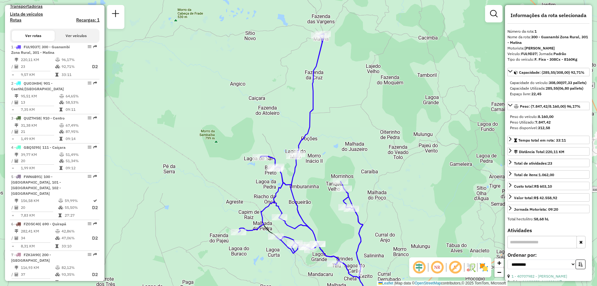
drag, startPoint x: 335, startPoint y: 83, endPoint x: 332, endPoint y: 80, distance: 4.2
click at [332, 80] on div "Janela de atendimento Grade de atendimento Capacidade Transportadoras Veículos …" at bounding box center [298, 143] width 597 height 286
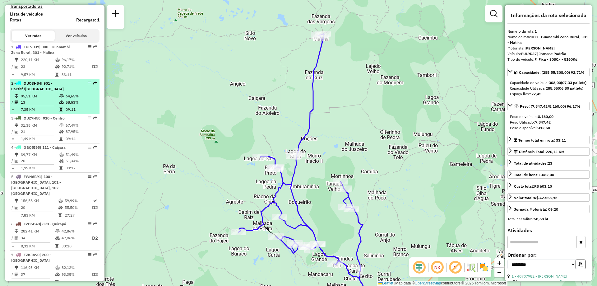
click at [36, 99] on td "95,51 KM" at bounding box center [40, 96] width 39 height 6
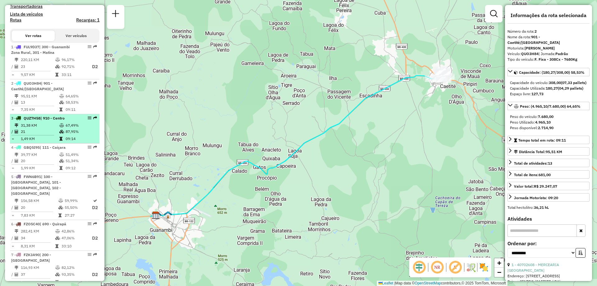
click at [37, 142] on td "1,49 KM" at bounding box center [40, 139] width 39 height 6
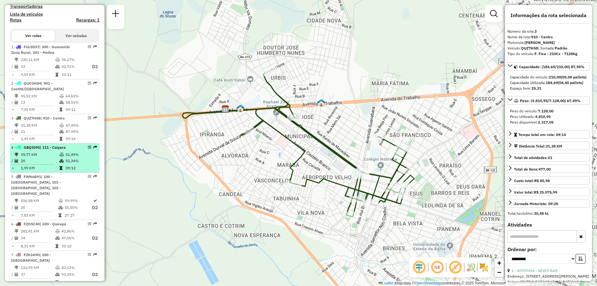
click at [42, 164] on td "20" at bounding box center [40, 161] width 39 height 6
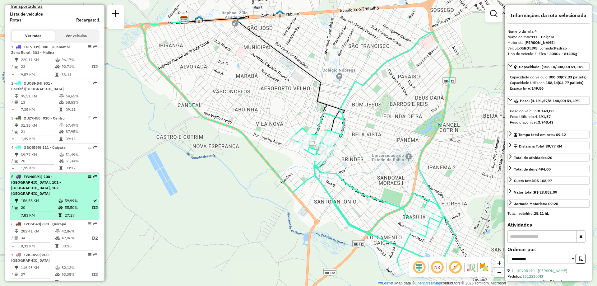
click at [45, 194] on div "5 - FWN6B91 | 100 - [GEOGRAPHIC_DATA], 101 - [GEOGRAPHIC_DATA], 102 - Vomitamel" at bounding box center [44, 185] width 66 height 22
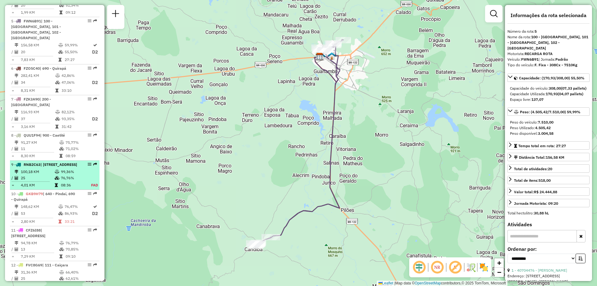
scroll to position [478, 0]
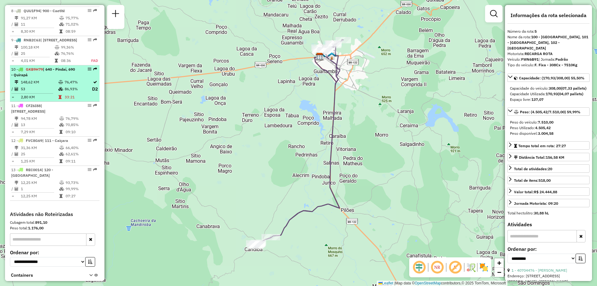
click at [66, 92] on td "86,93%" at bounding box center [77, 89] width 27 height 8
